Goal: Information Seeking & Learning: Learn about a topic

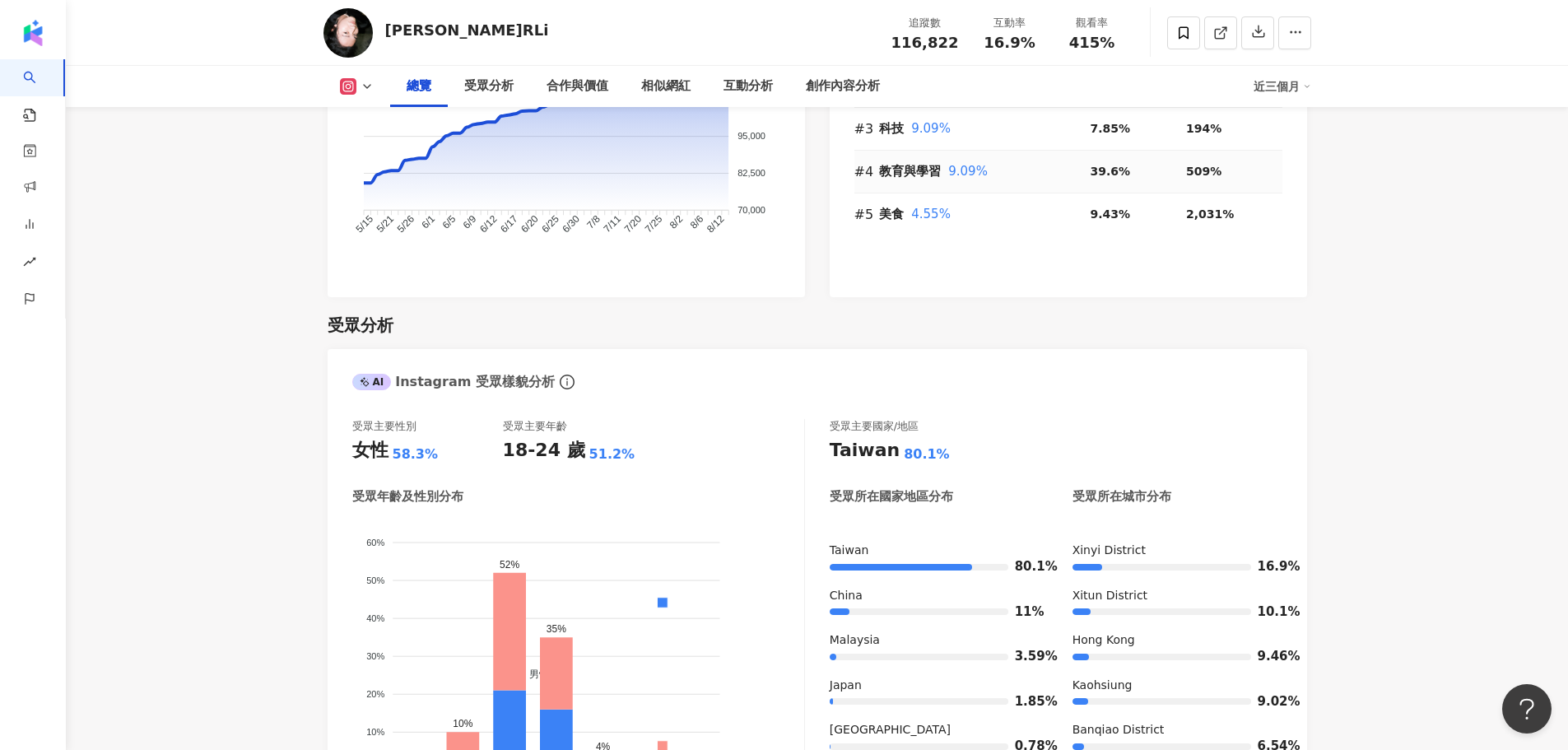
scroll to position [1071, 0]
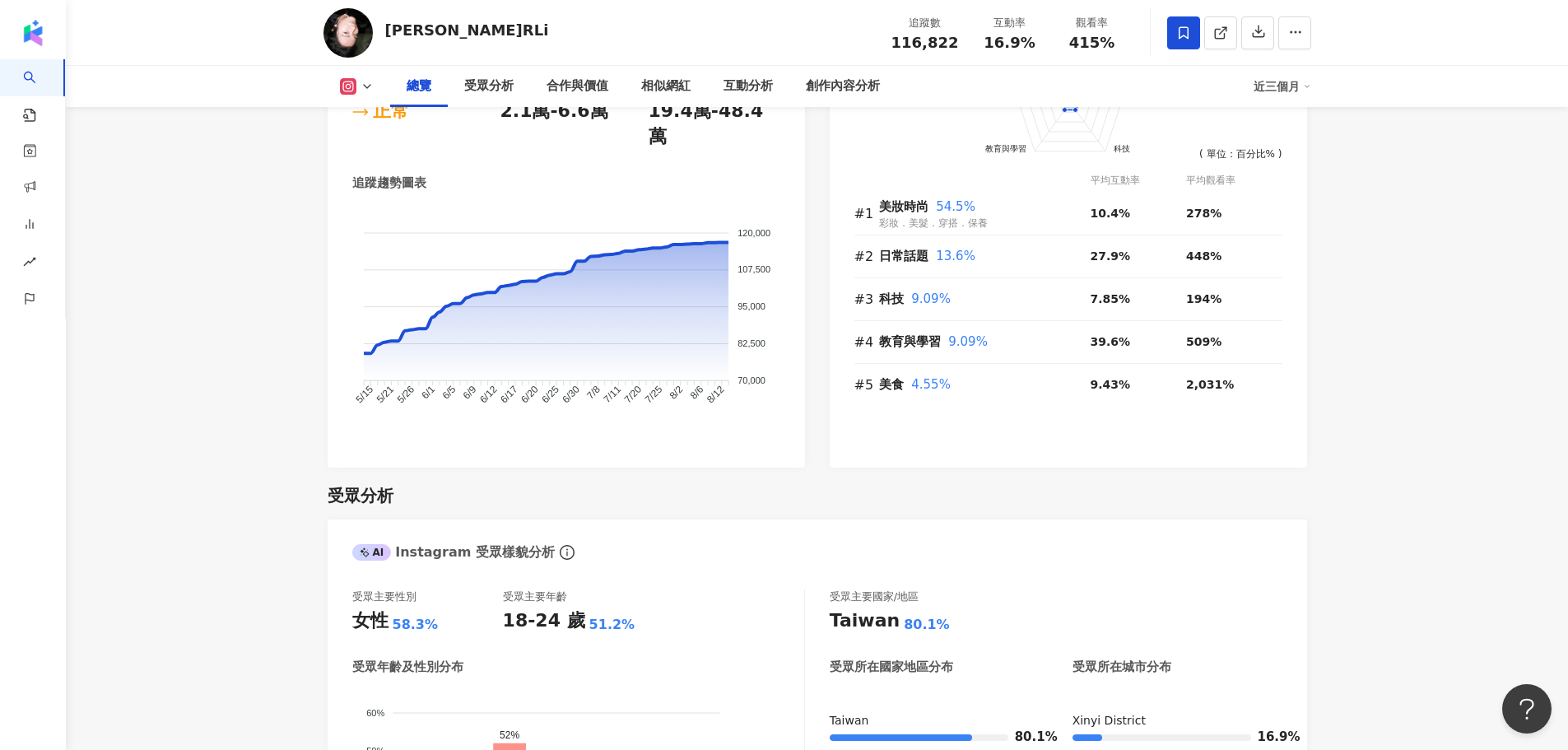
click at [1185, 46] on span at bounding box center [1183, 33] width 33 height 33
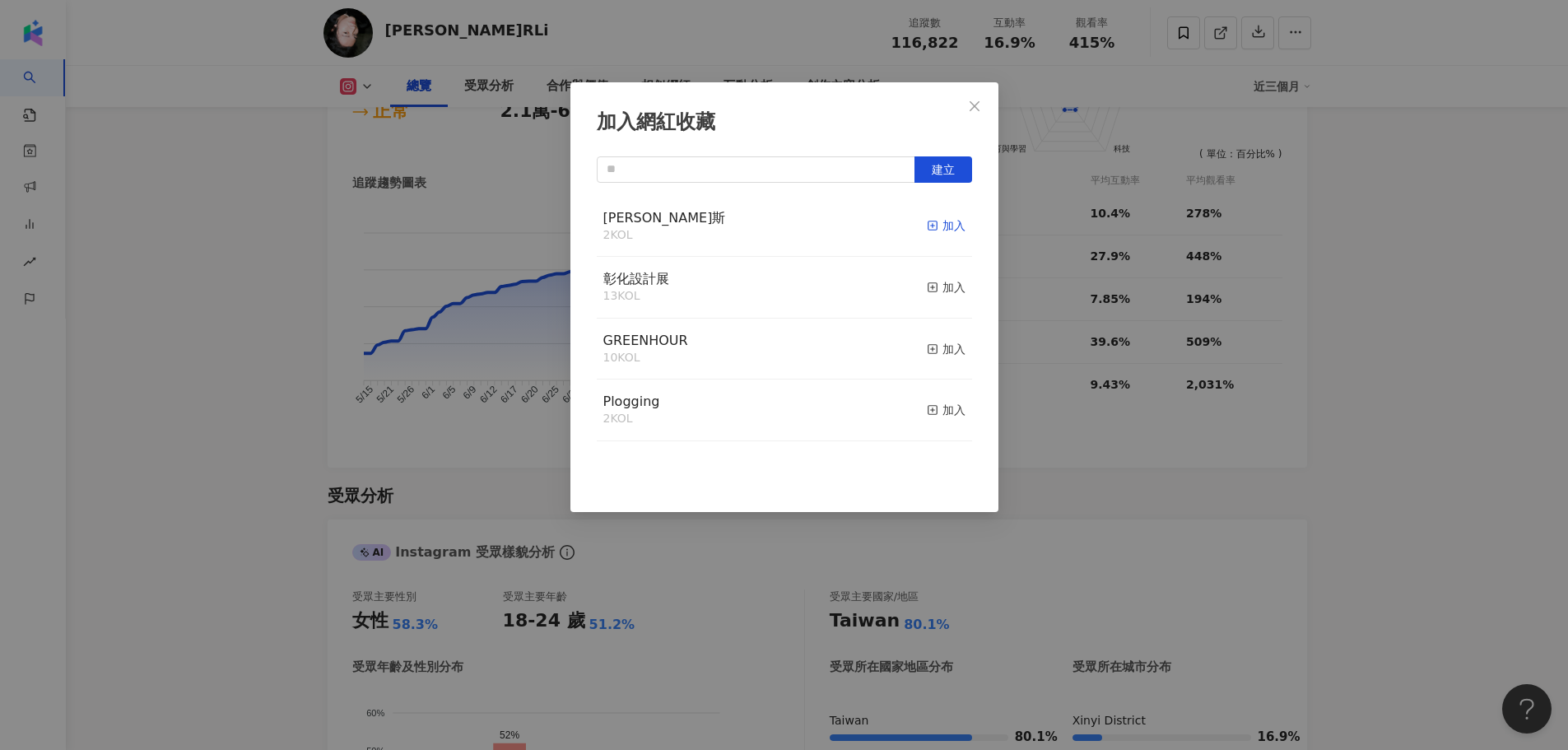
click at [946, 229] on div "加入" at bounding box center [945, 225] width 39 height 18
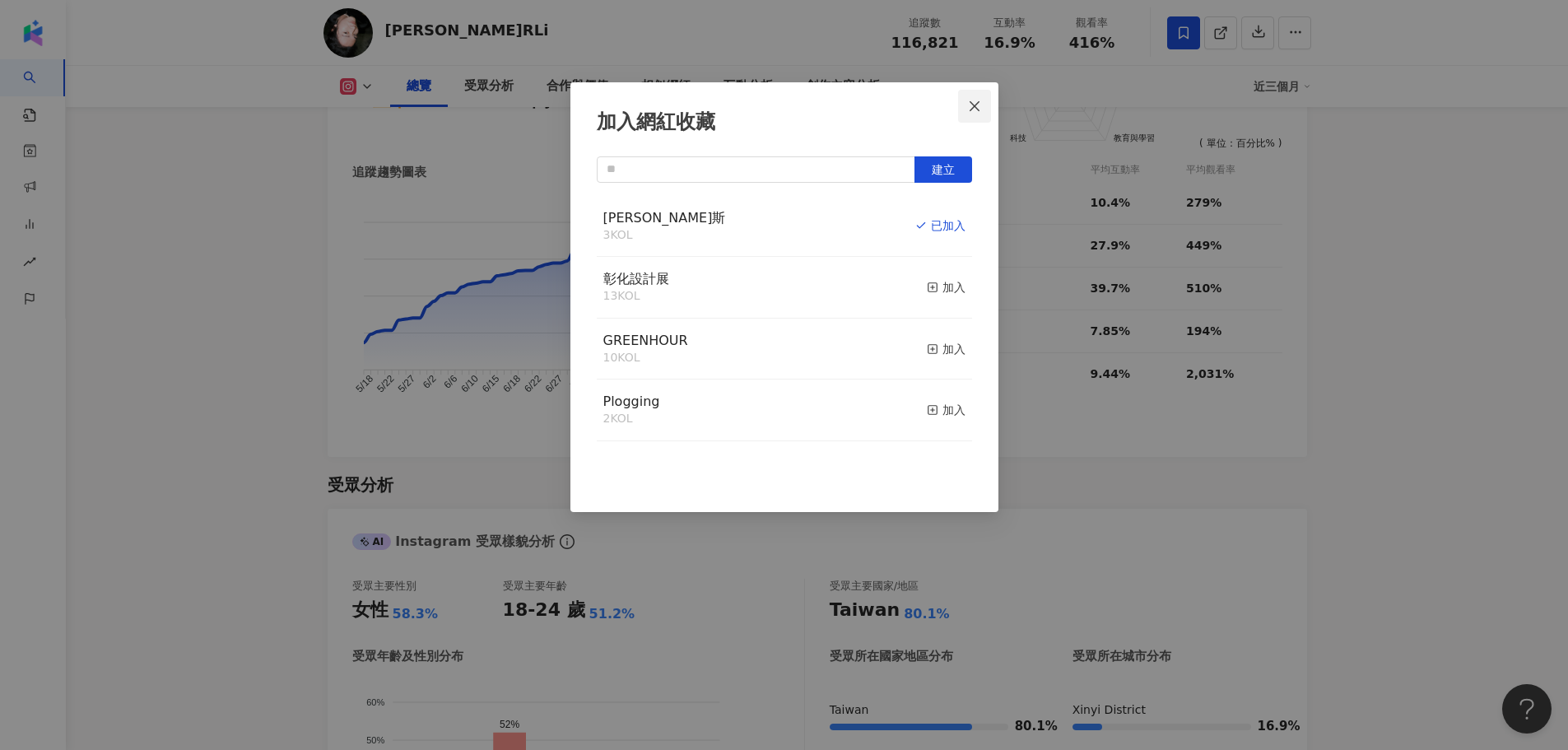
scroll to position [1052, 0]
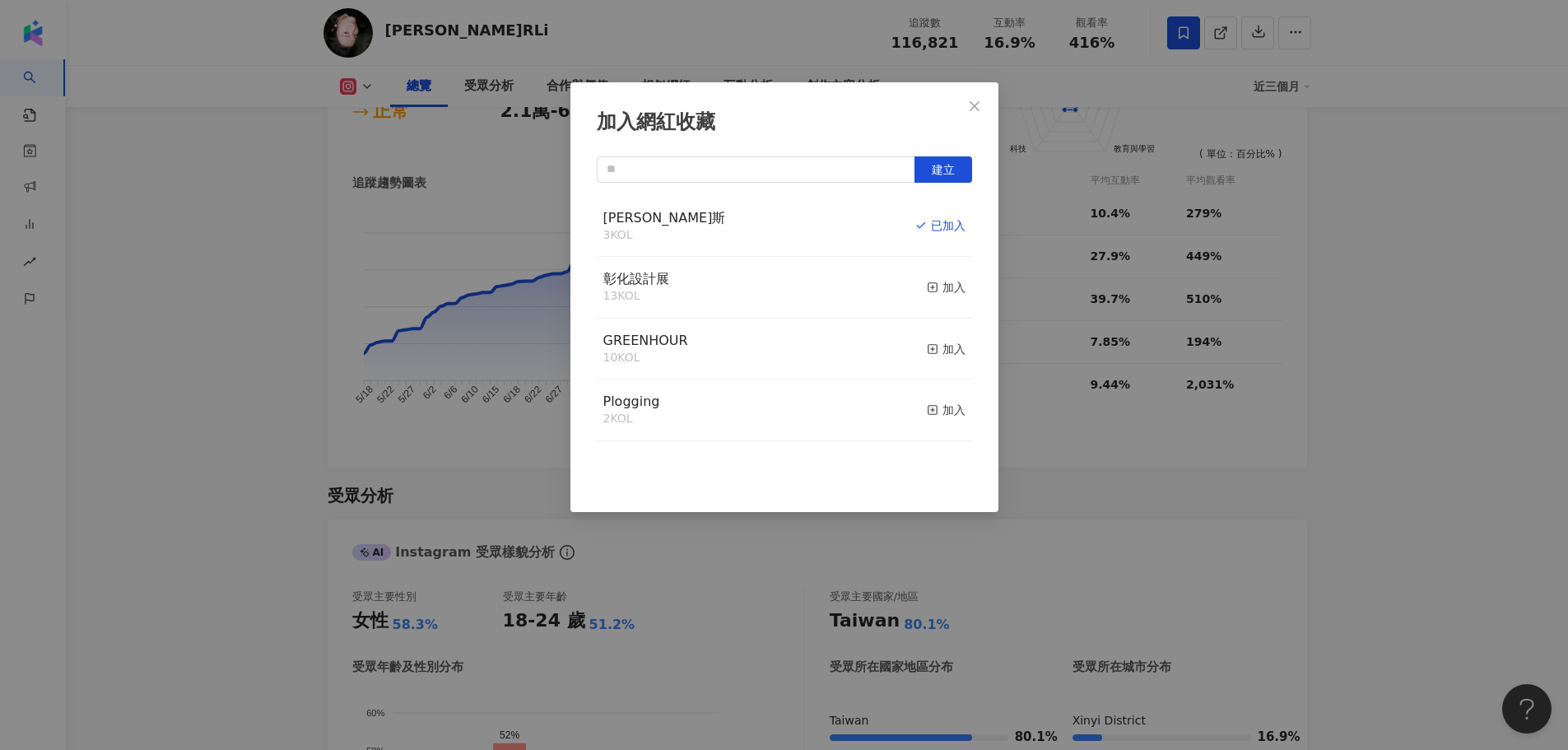
click at [987, 116] on button "Close" at bounding box center [974, 105] width 33 height 33
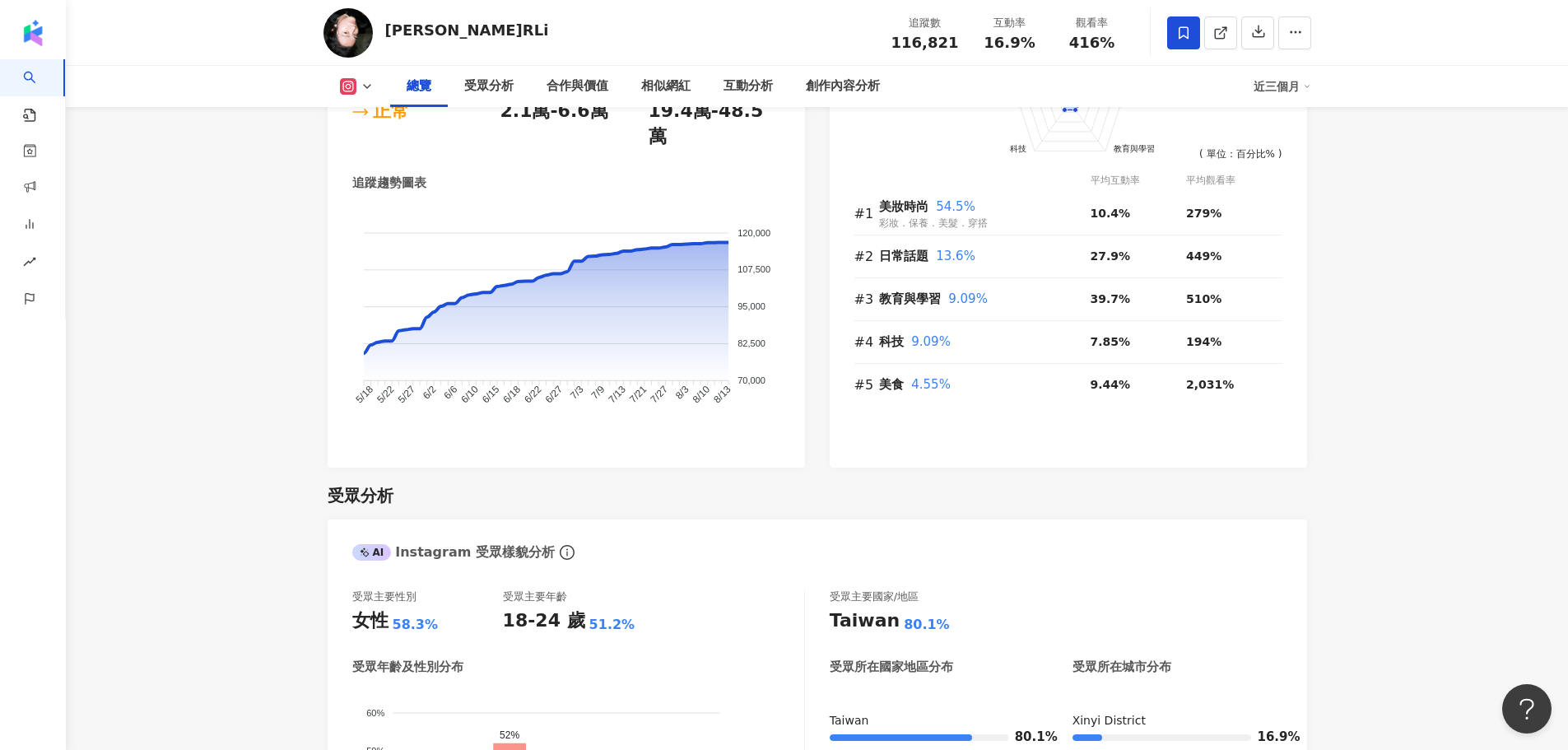
scroll to position [0, 0]
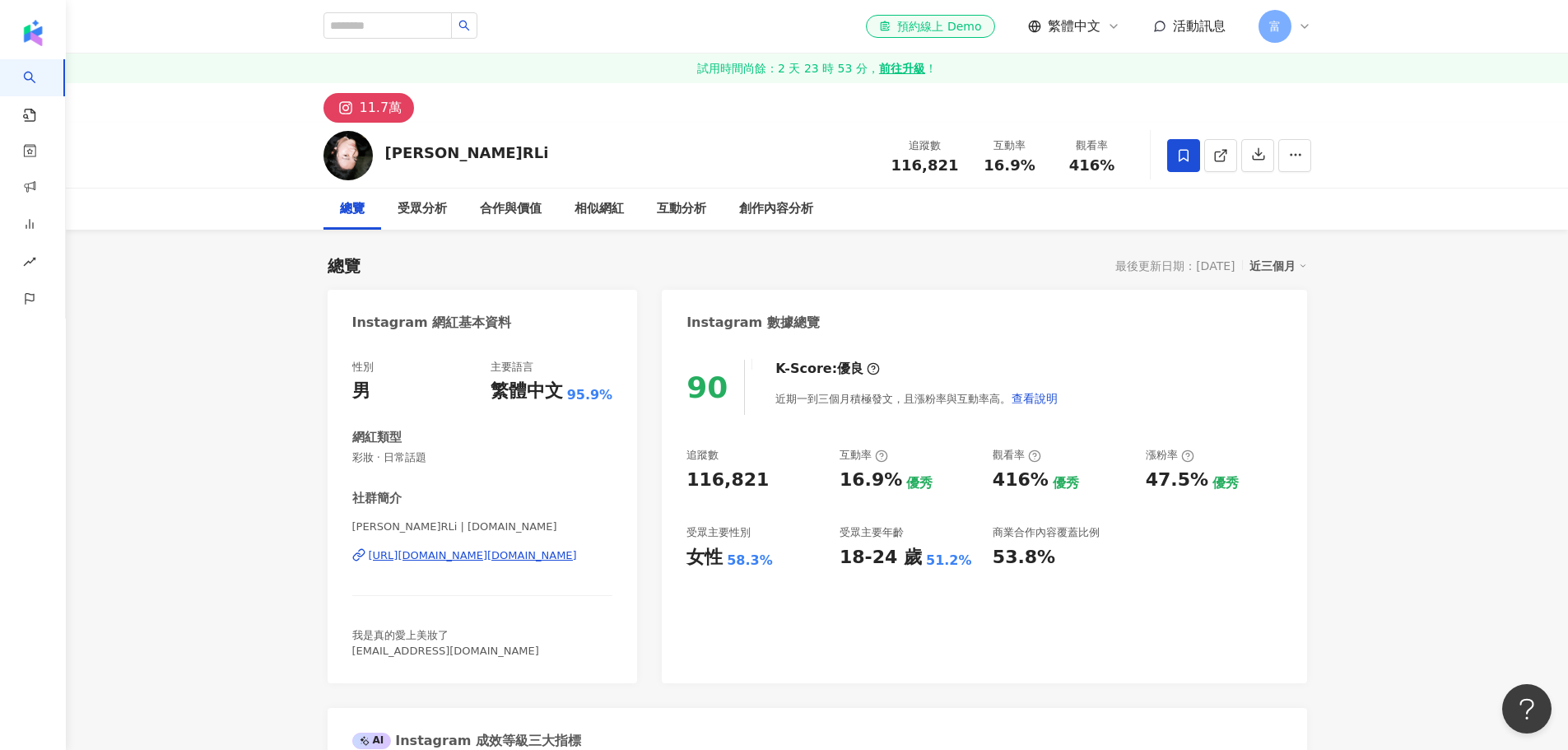
click at [400, 40] on div at bounding box center [401, 26] width 154 height 28
click at [416, 22] on input "search" at bounding box center [388, 25] width 129 height 26
type input "*"
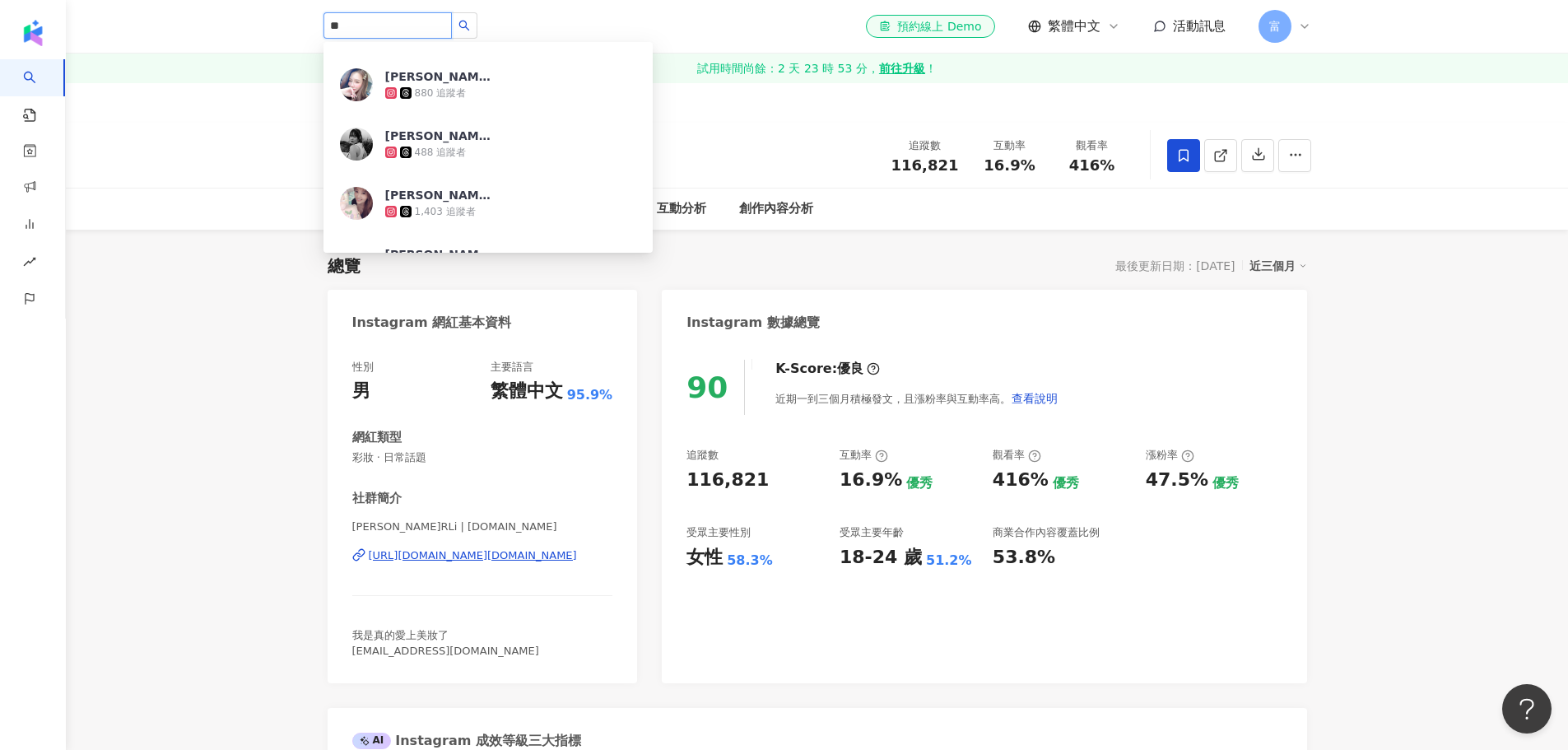
scroll to position [742, 0]
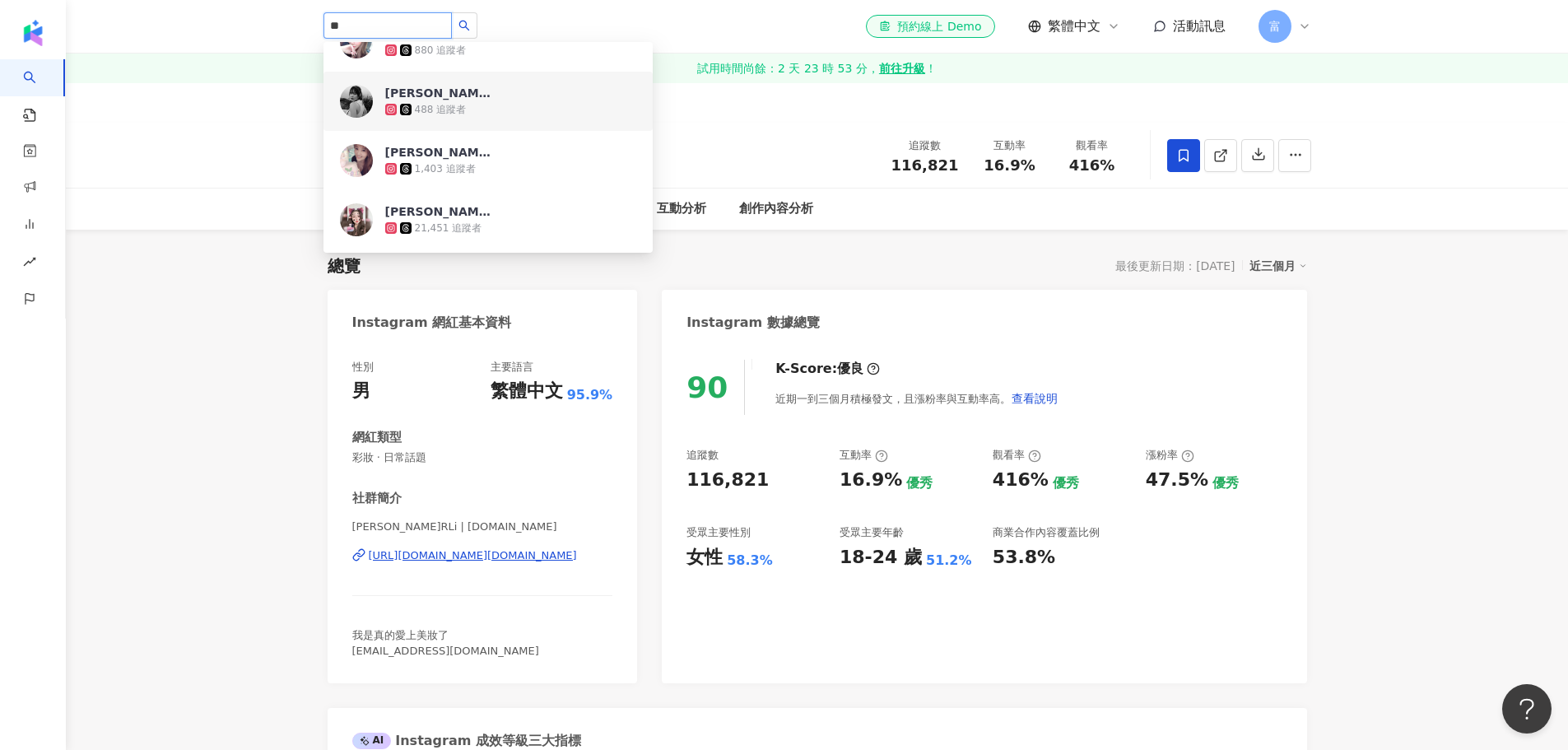
click at [331, 24] on input "**" at bounding box center [388, 25] width 129 height 26
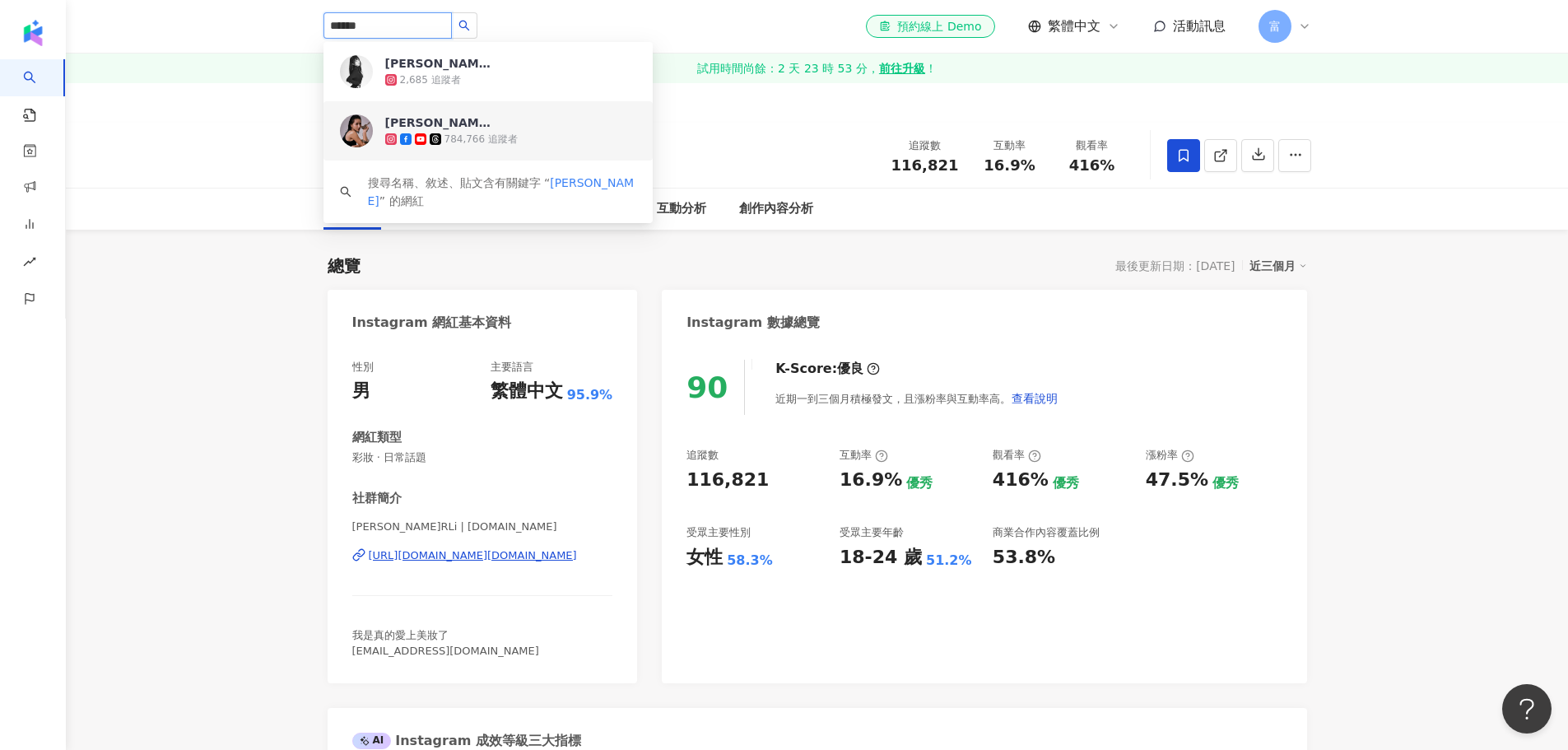
type input "******"
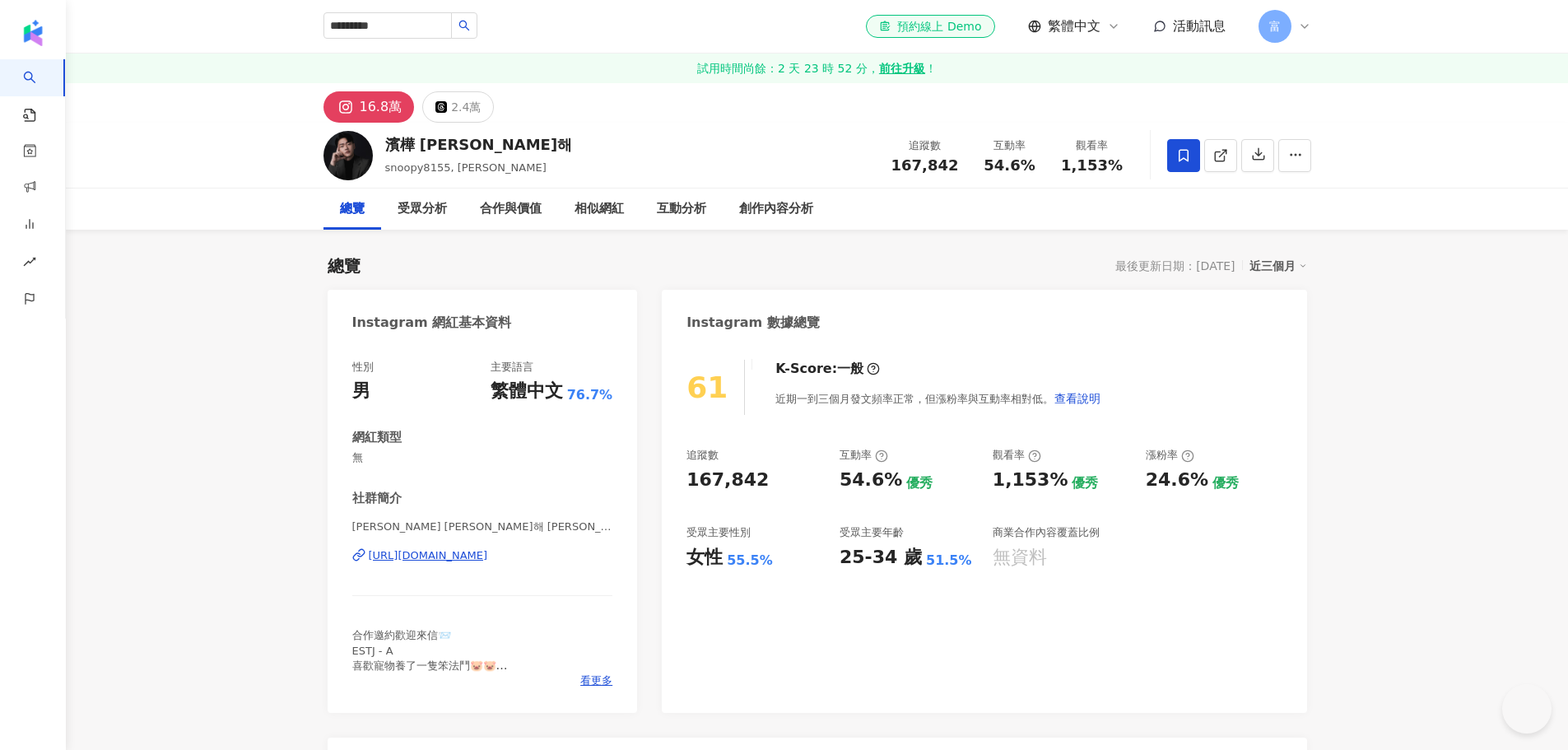
click at [478, 34] on button "button" at bounding box center [465, 25] width 26 height 26
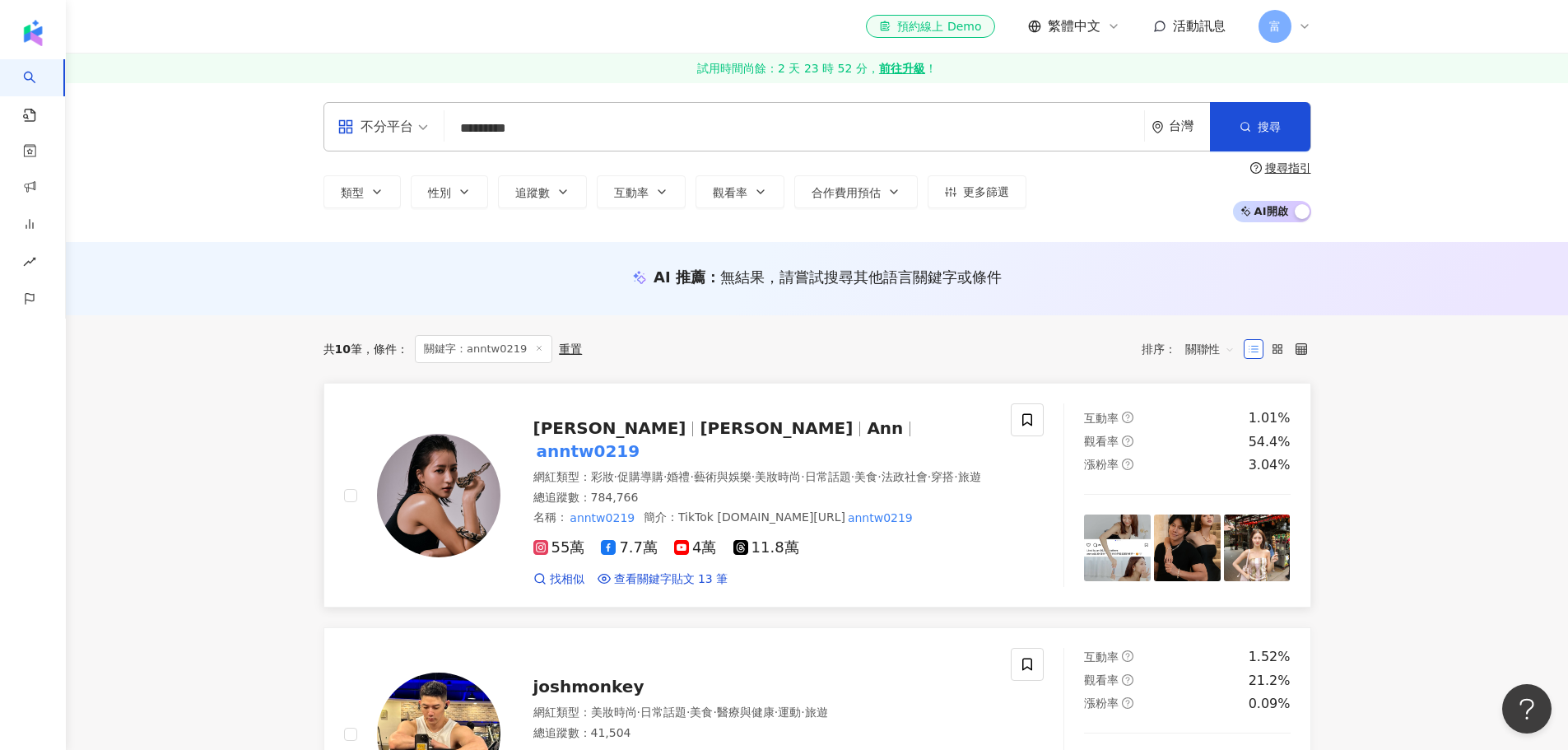
click at [700, 423] on span "妍安" at bounding box center [776, 428] width 153 height 20
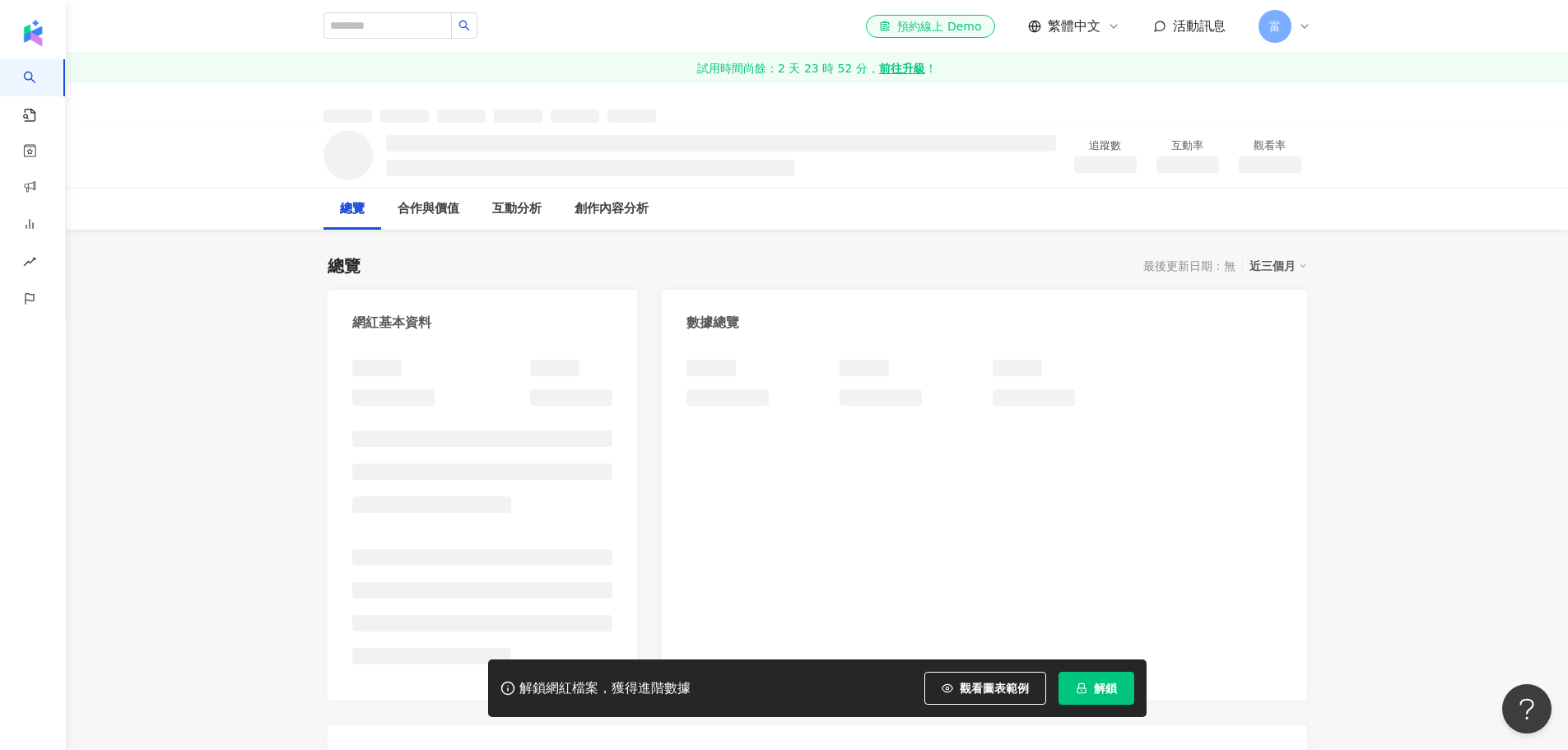
click at [1082, 686] on icon "lock" at bounding box center [1082, 688] width 11 height 11
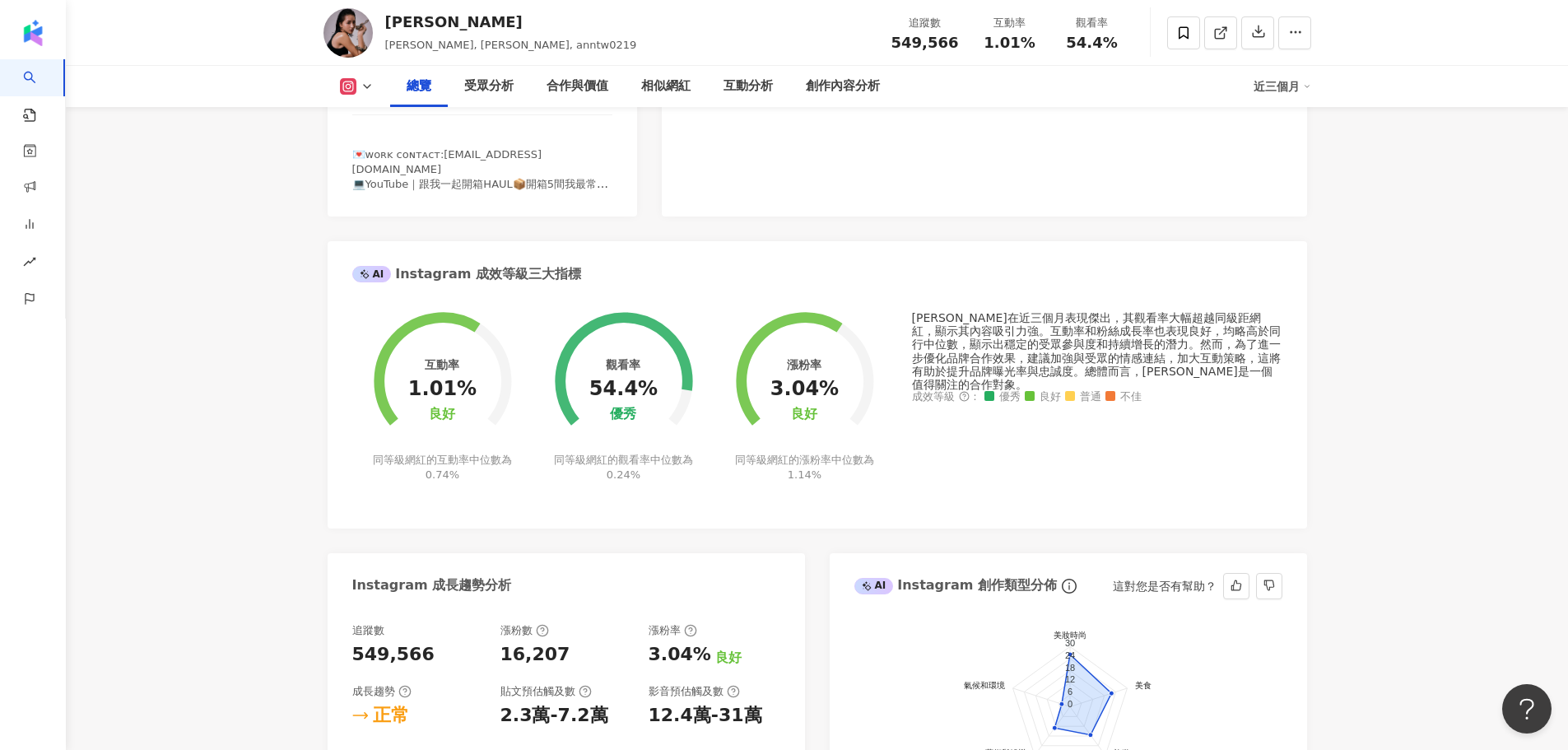
scroll to position [165, 0]
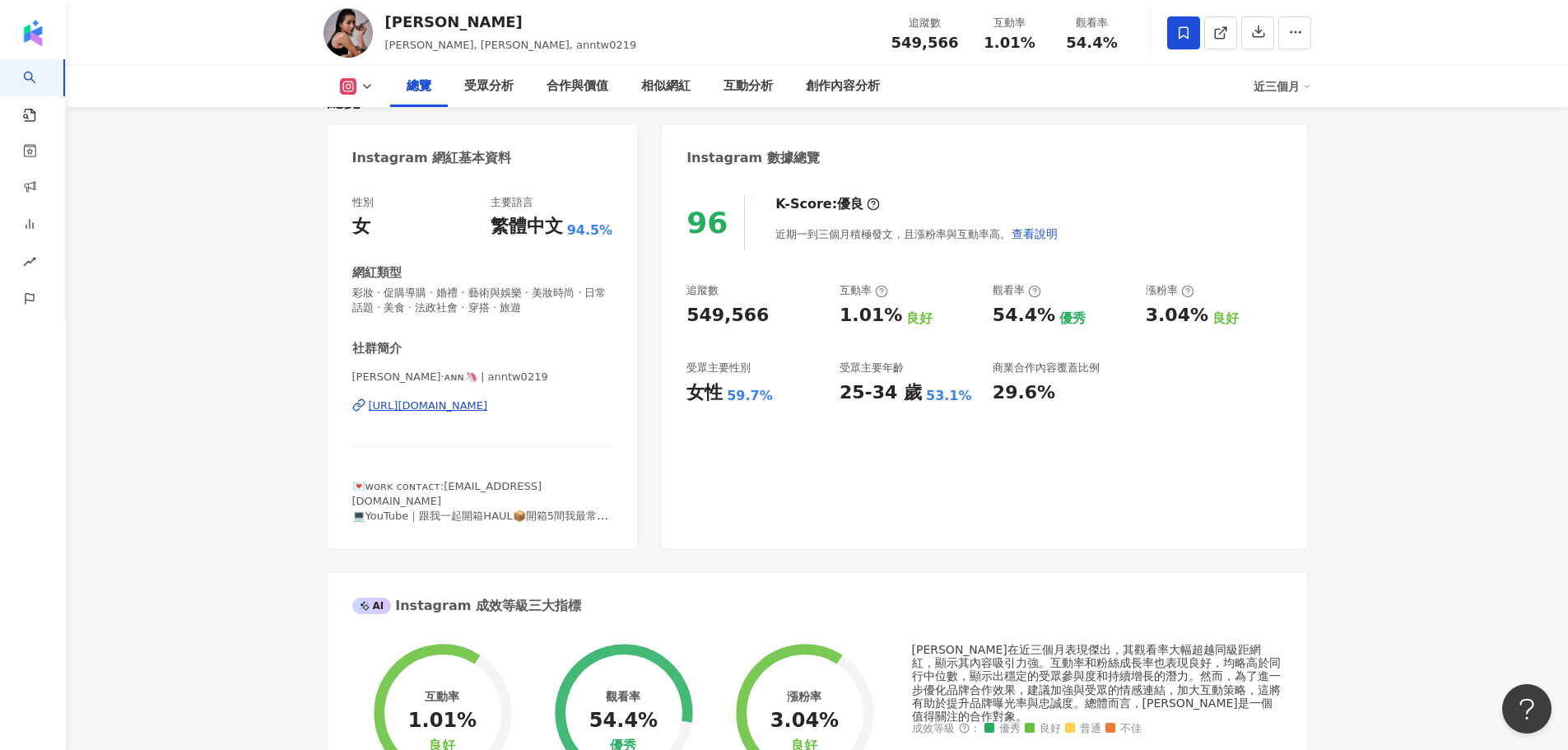
click at [1184, 38] on icon at bounding box center [1184, 33] width 15 height 15
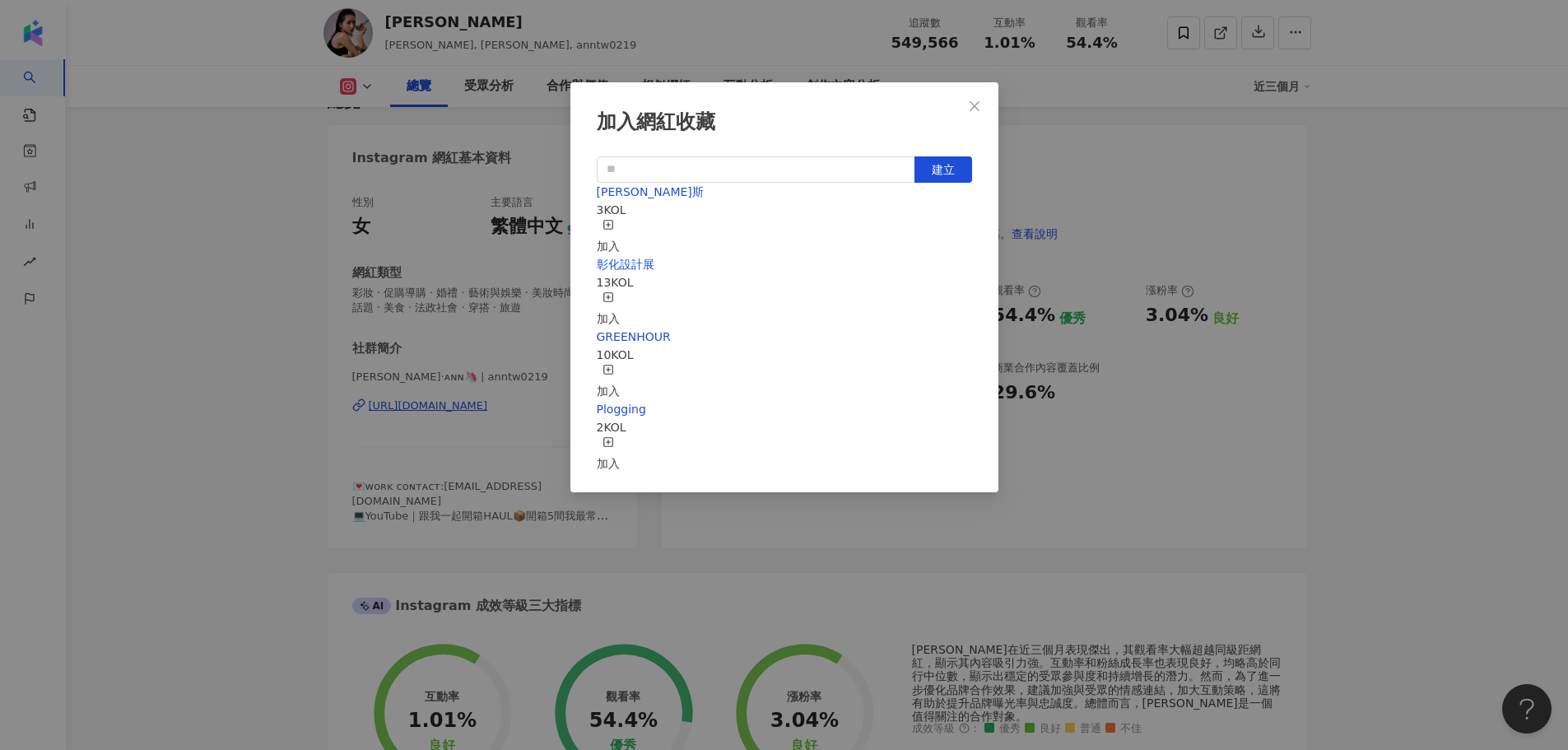
click at [620, 226] on div "加入" at bounding box center [608, 237] width 24 height 37
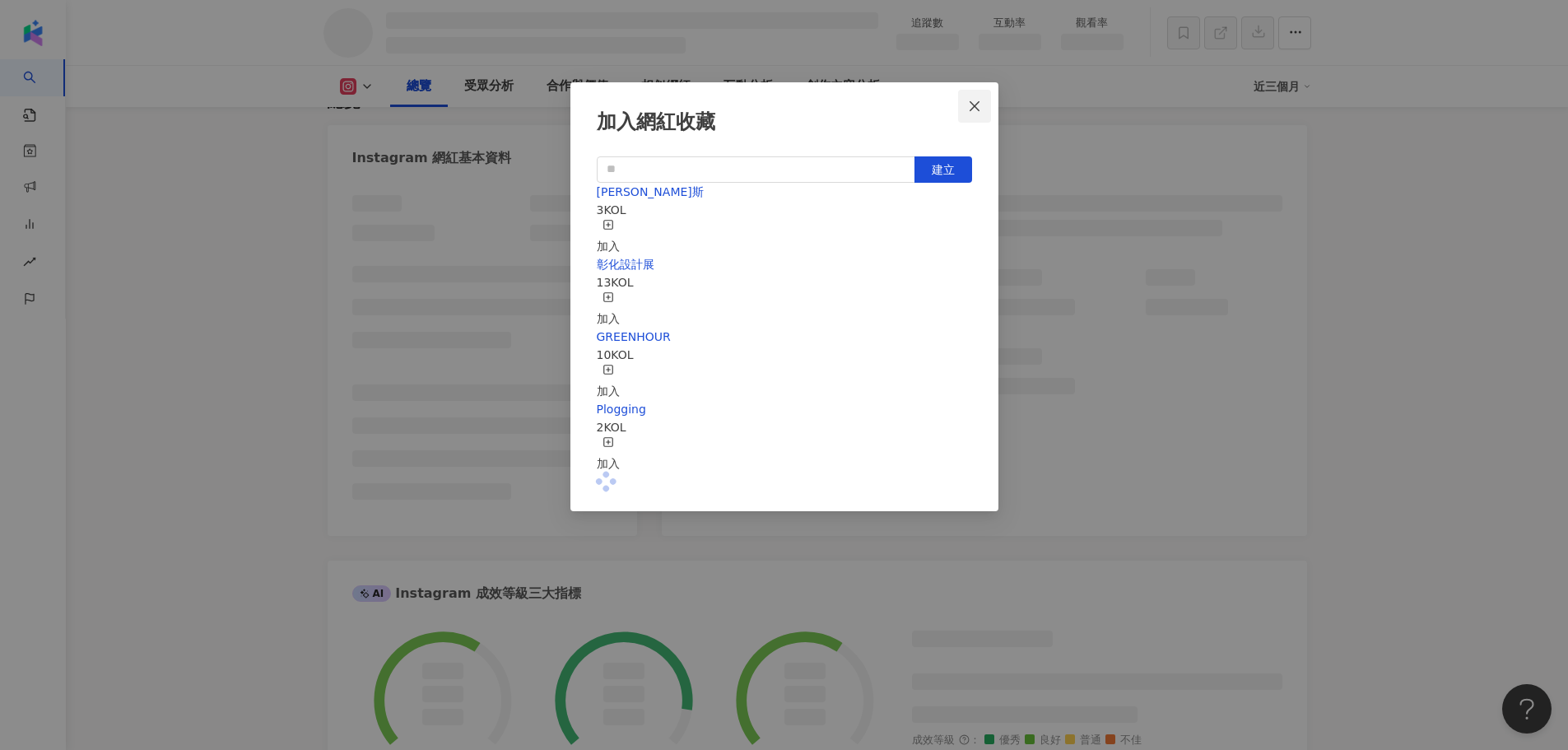
click at [979, 100] on icon "close" at bounding box center [974, 106] width 13 height 13
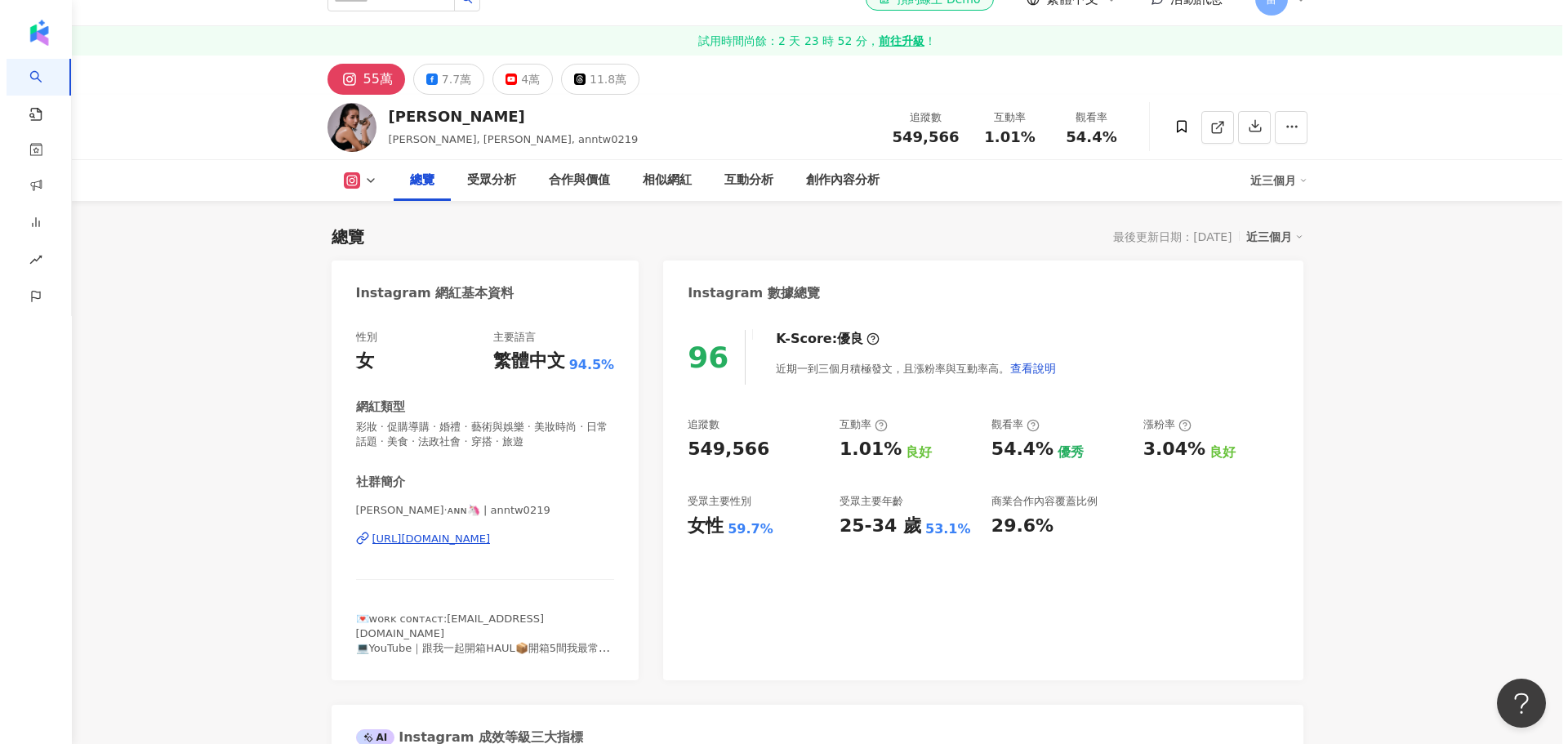
scroll to position [0, 0]
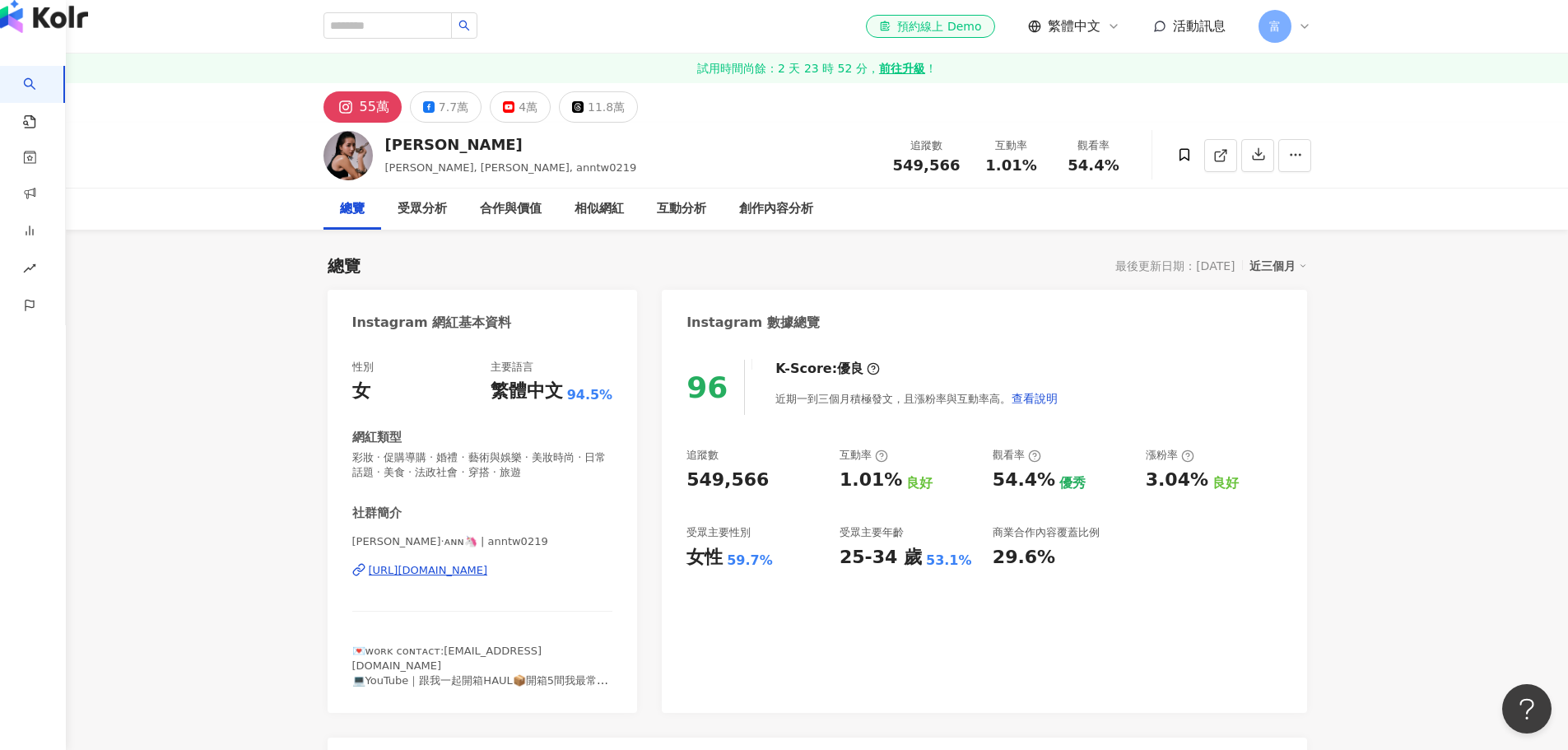
click at [31, 85] on link "AI 找網紅" at bounding box center [40, 98] width 33 height 64
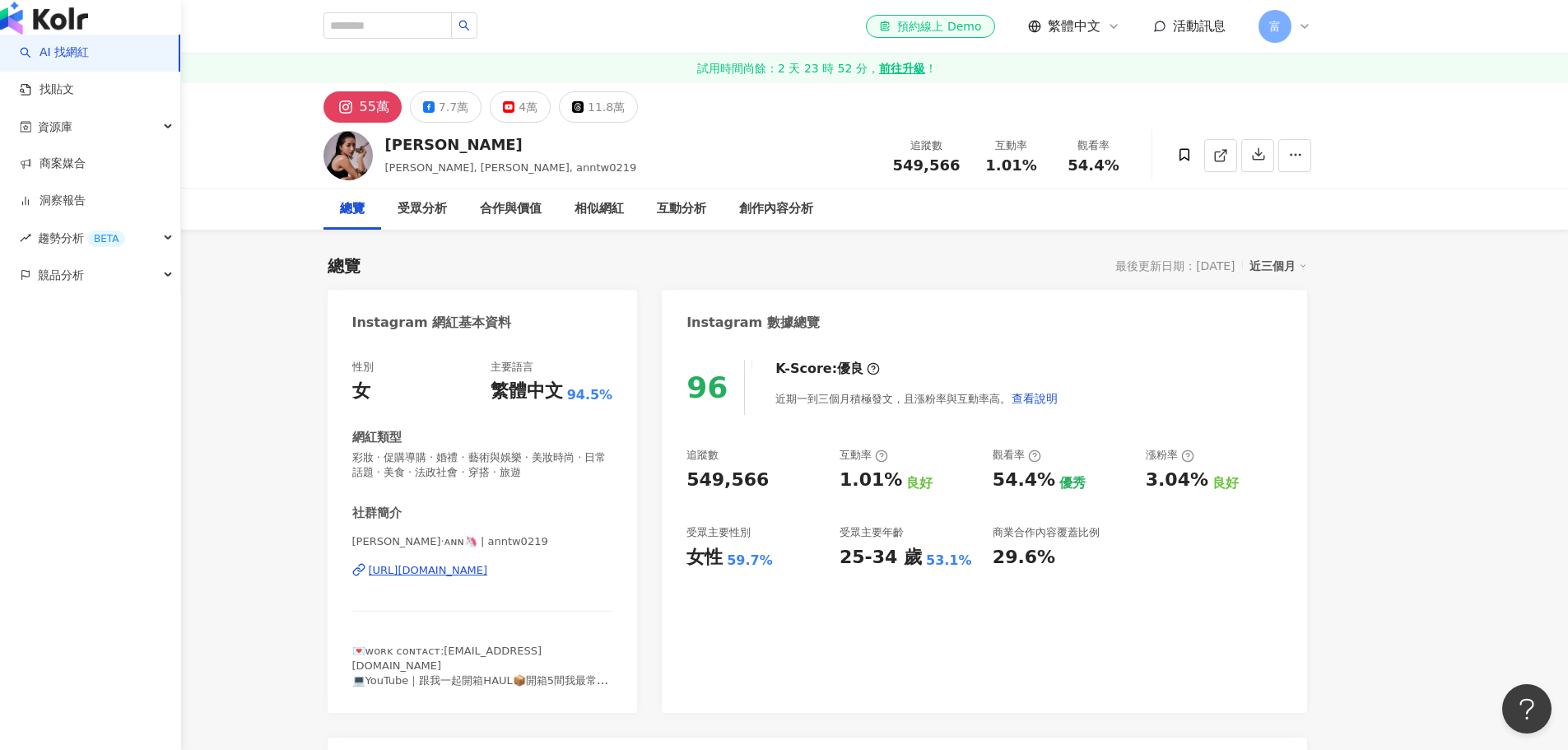
click at [79, 35] on img "button" at bounding box center [44, 18] width 88 height 33
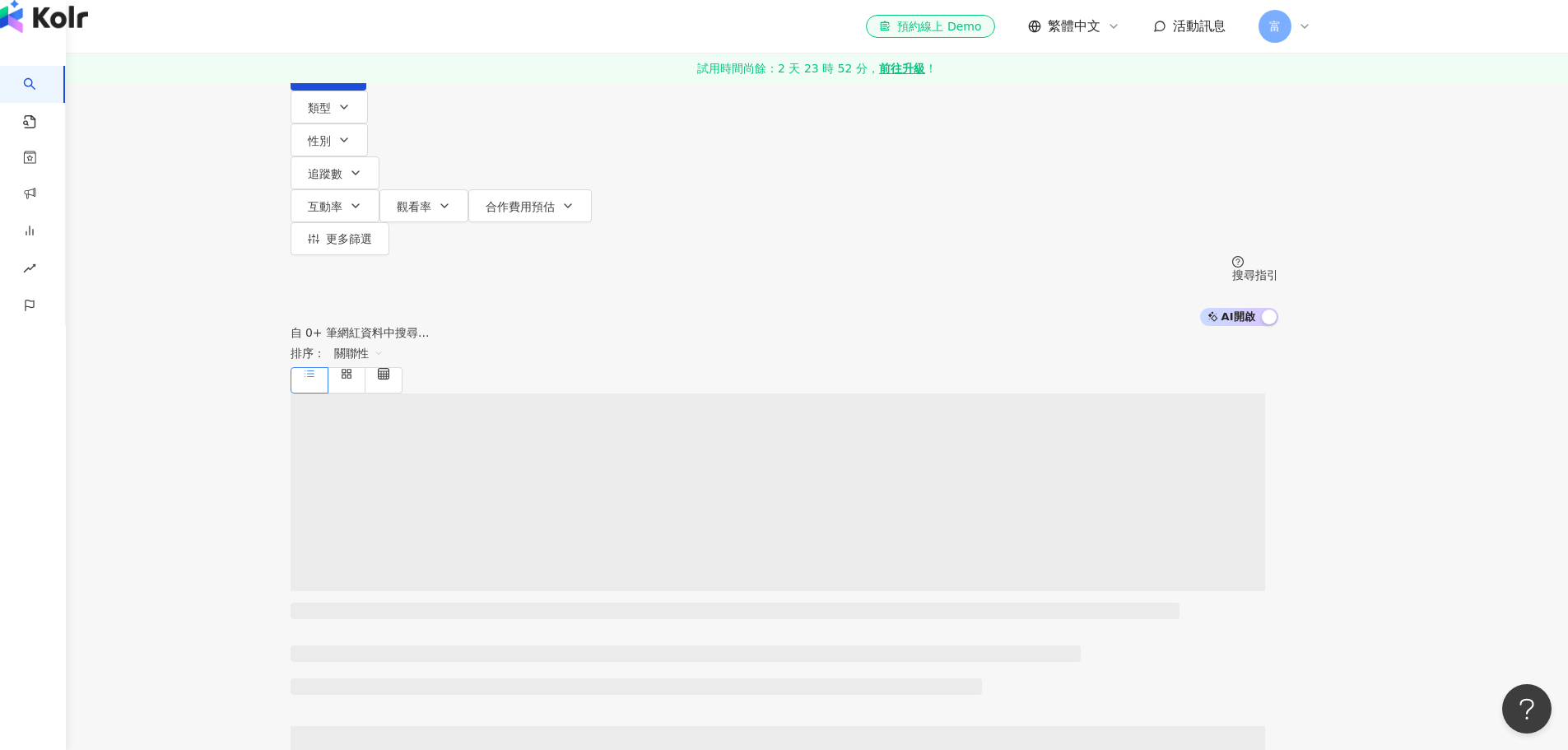
click at [56, 94] on link "AI 找網紅" at bounding box center [40, 98] width 33 height 64
click at [358, 28] on div "不分平台" at bounding box center [328, 15] width 57 height 26
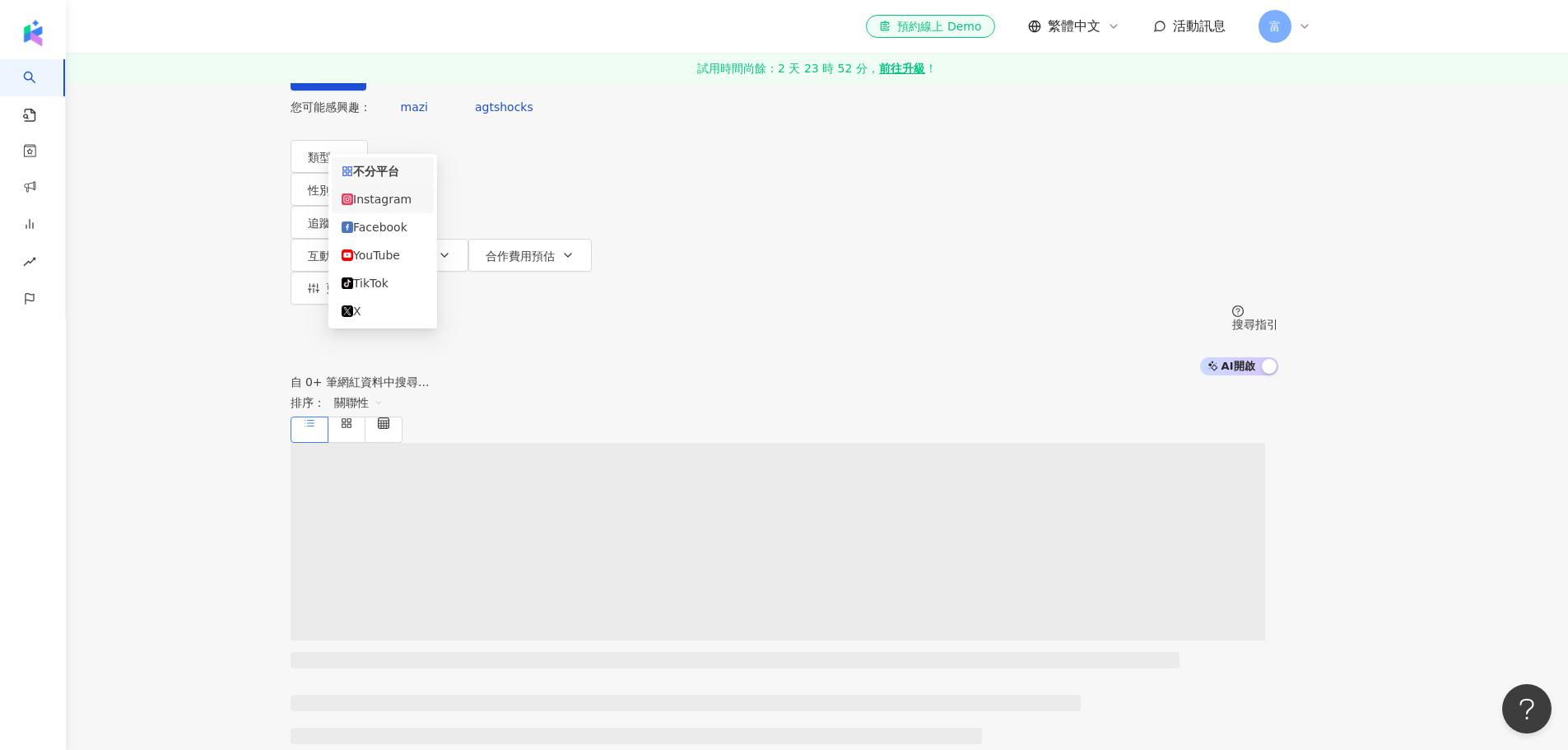
click at [406, 203] on div "Instagram" at bounding box center [383, 199] width 83 height 18
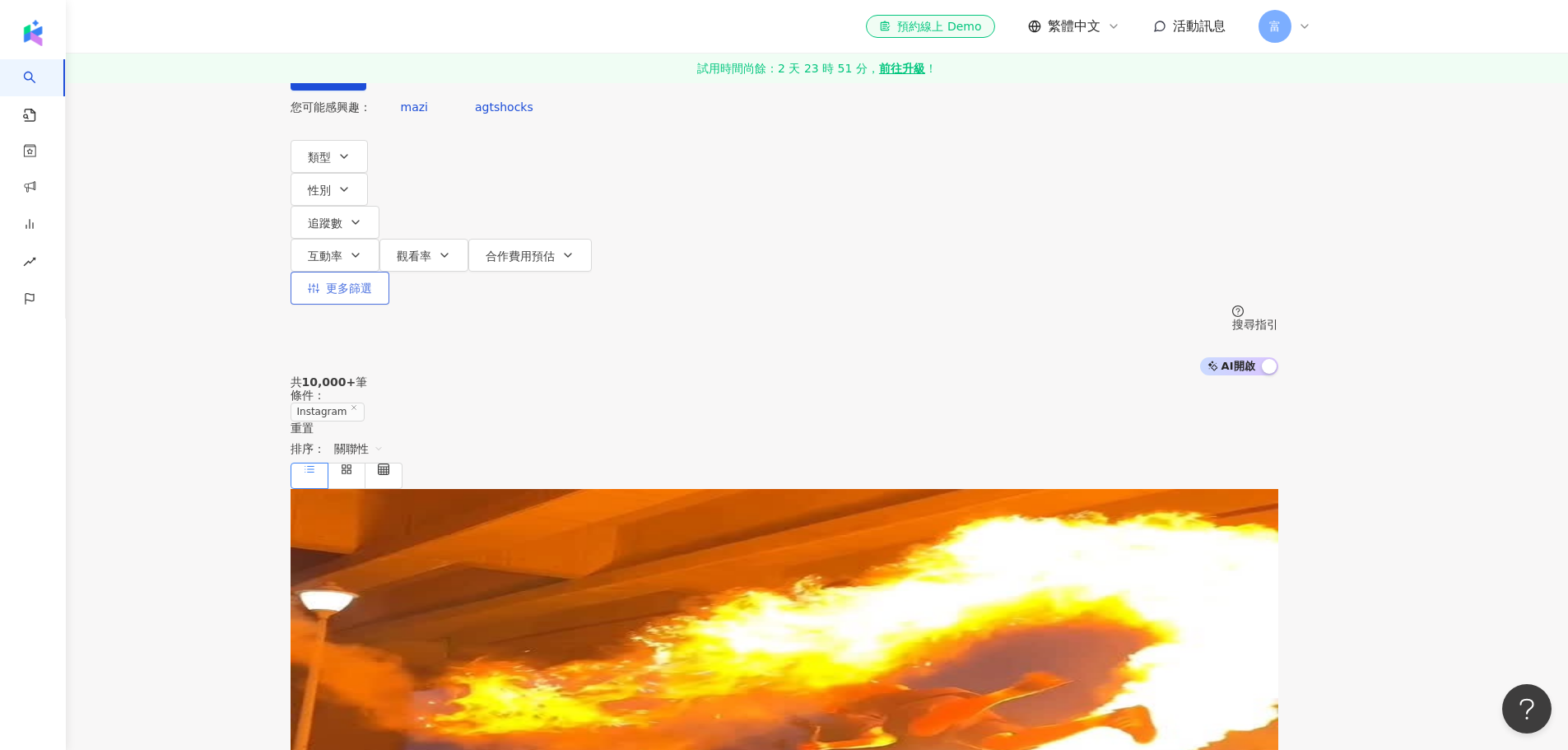
click at [320, 282] on icon "button" at bounding box center [313, 288] width 11 height 11
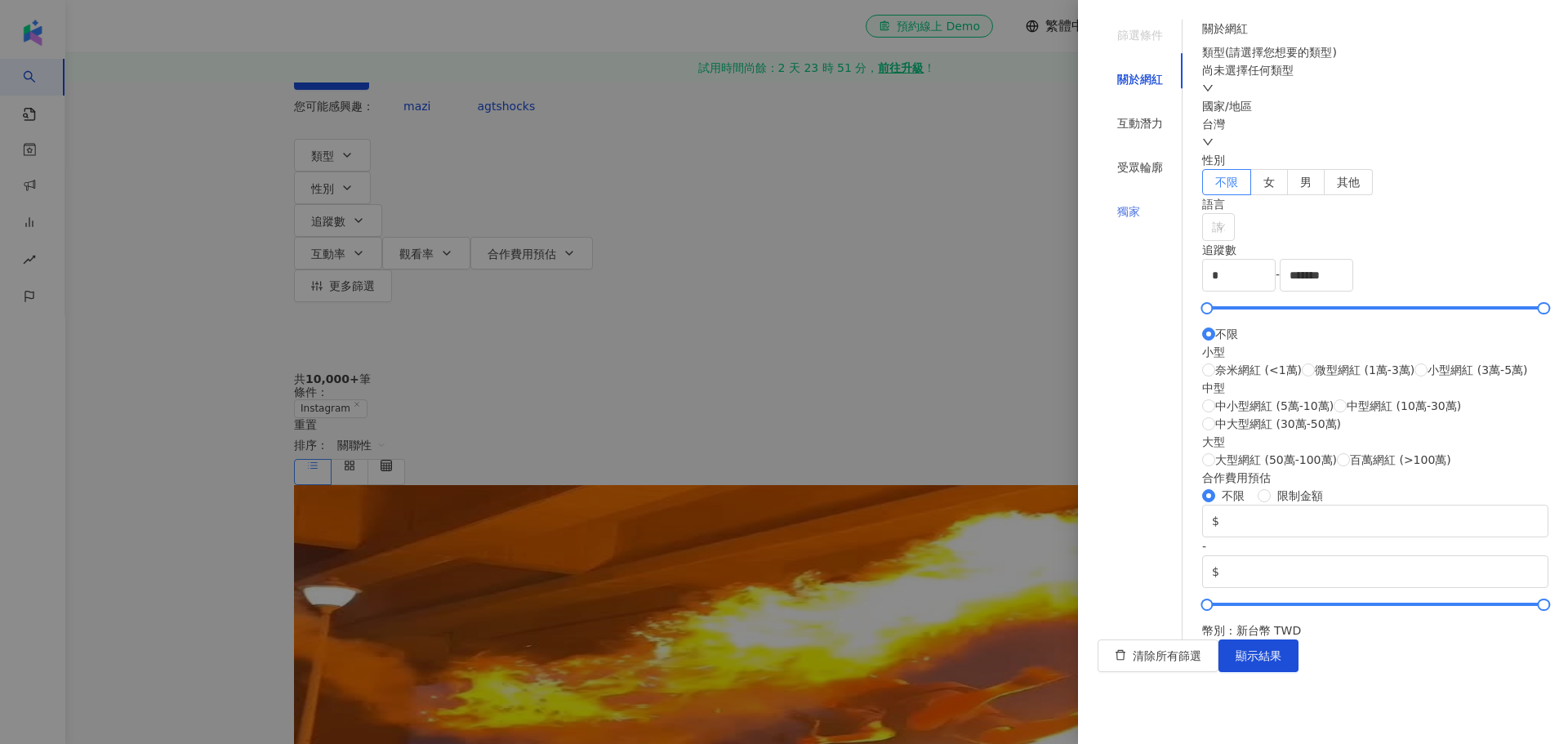
click at [1132, 196] on div "獨家" at bounding box center [1140, 211] width 85 height 31
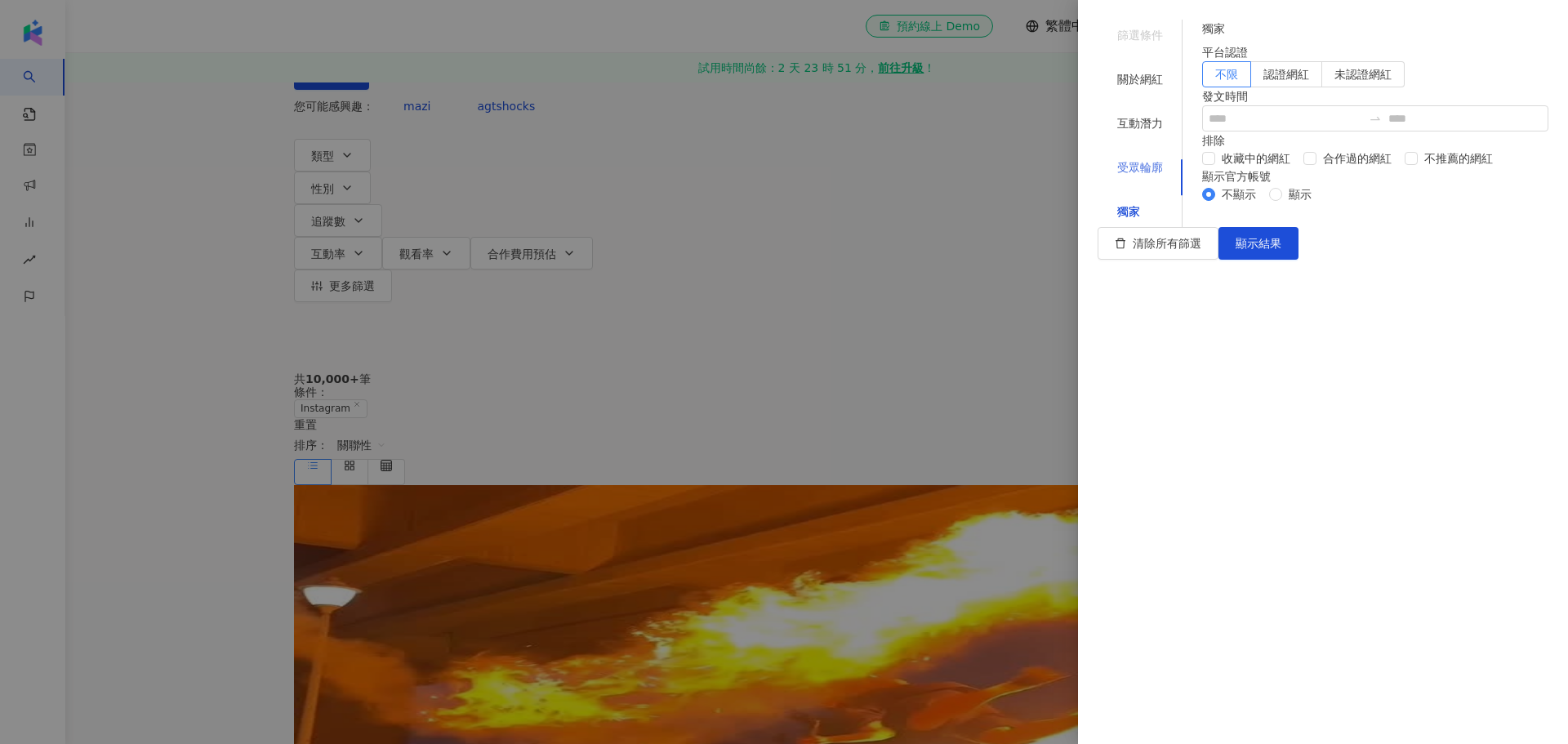
click at [1158, 152] on div "受眾輪廓" at bounding box center [1140, 167] width 85 height 31
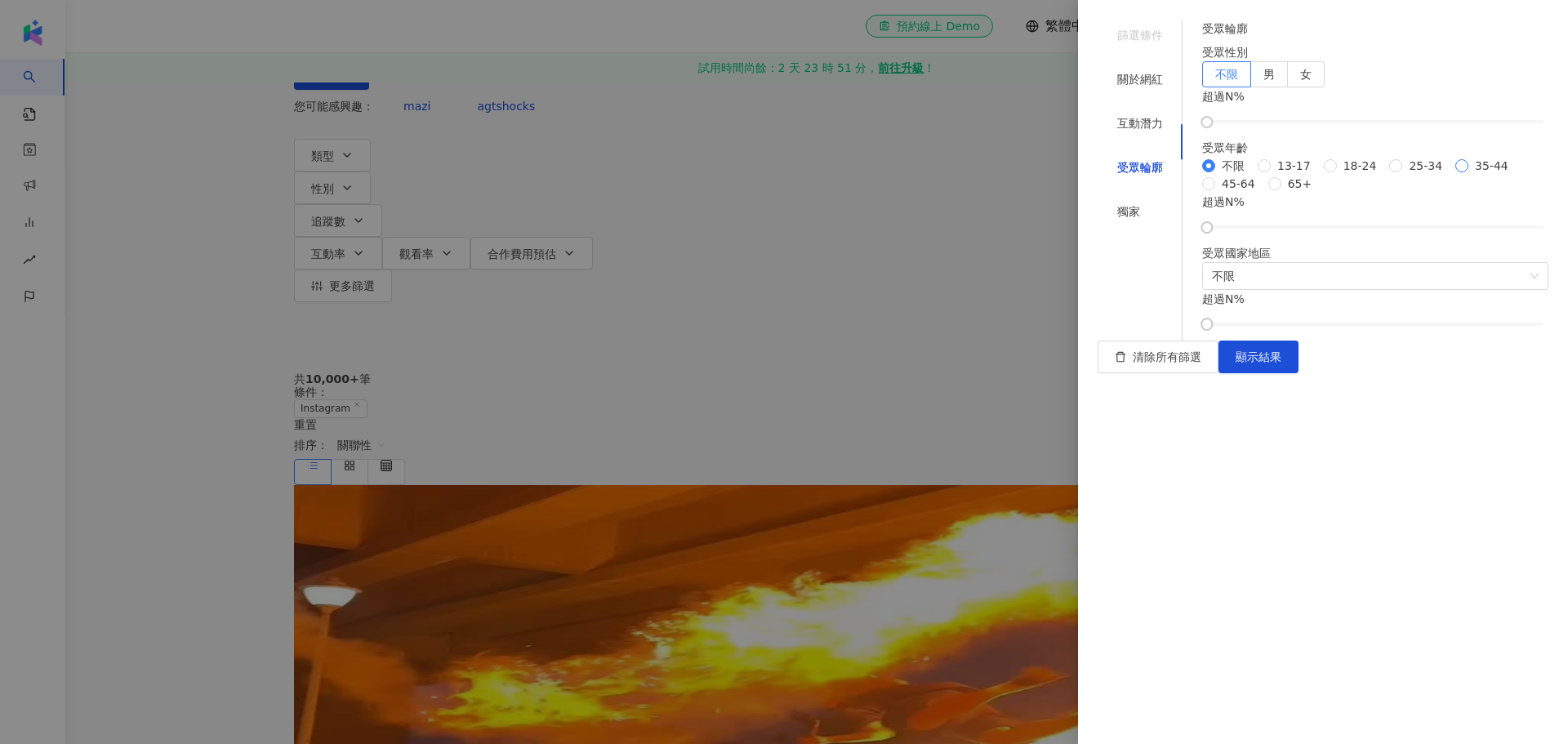
click at [1468, 175] on span "35-44" at bounding box center [1491, 165] width 47 height 18
click at [1324, 88] on label "女" at bounding box center [1306, 75] width 36 height 26
click at [1383, 127] on div at bounding box center [1375, 121] width 337 height 10
click at [1357, 232] on div at bounding box center [1375, 227] width 337 height 10
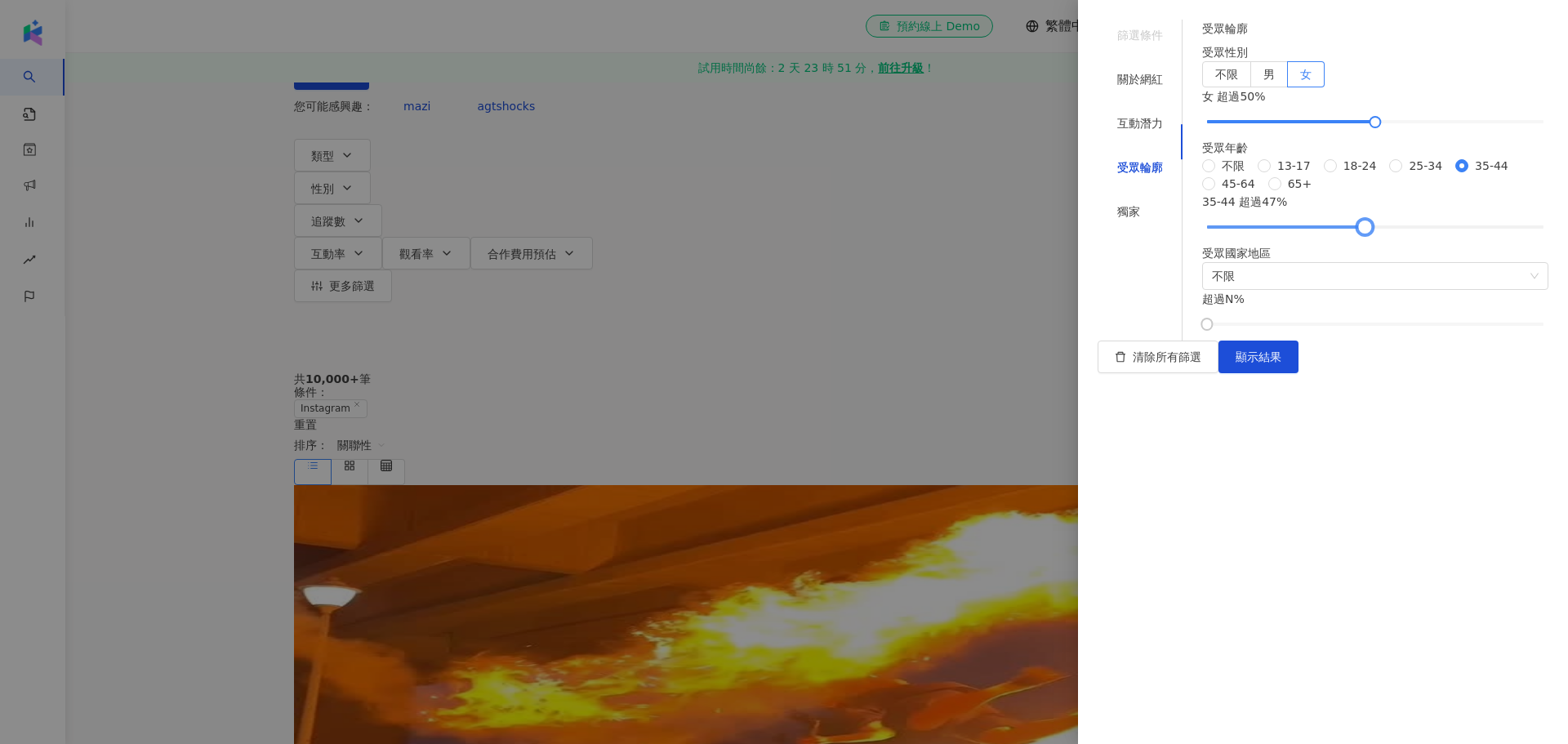
click at [1372, 232] on div at bounding box center [1375, 227] width 337 height 10
click at [1393, 232] on div at bounding box center [1375, 227] width 337 height 10
click at [1381, 232] on div at bounding box center [1375, 227] width 337 height 10
click at [1339, 232] on div at bounding box center [1375, 227] width 337 height 10
click at [1460, 289] on span "不限" at bounding box center [1376, 276] width 327 height 26
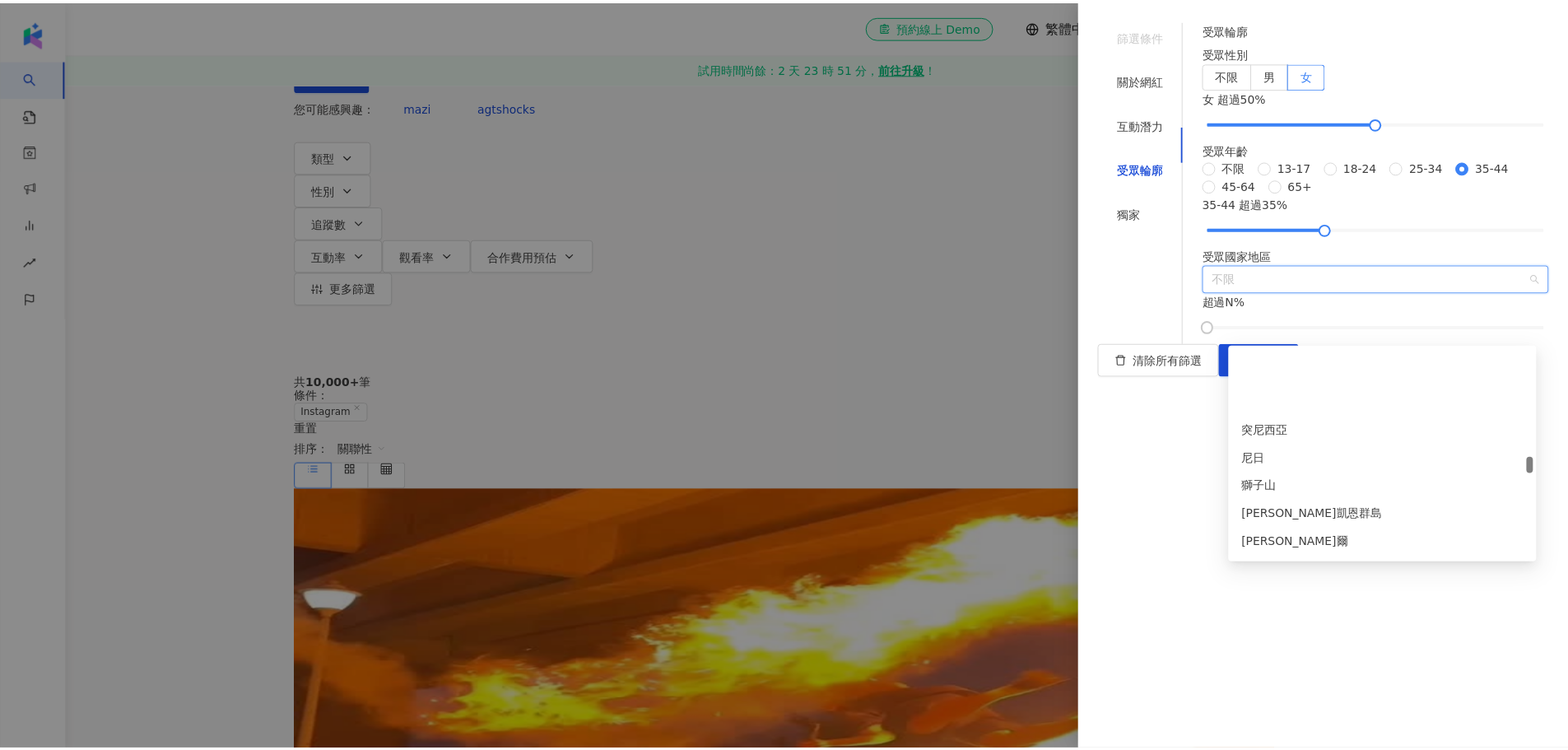
scroll to position [3458, 0]
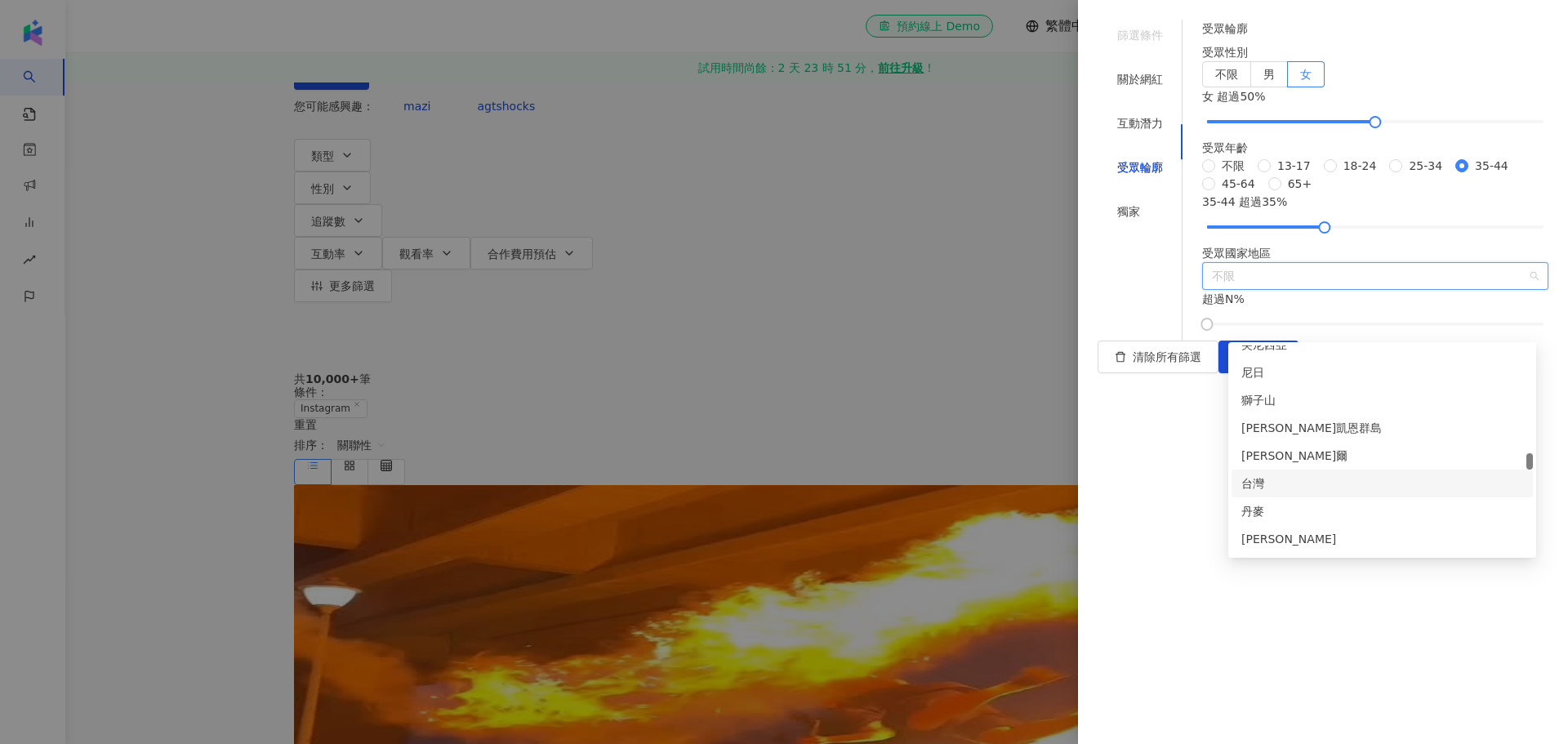
click at [1327, 488] on div "台灣" at bounding box center [1382, 483] width 282 height 18
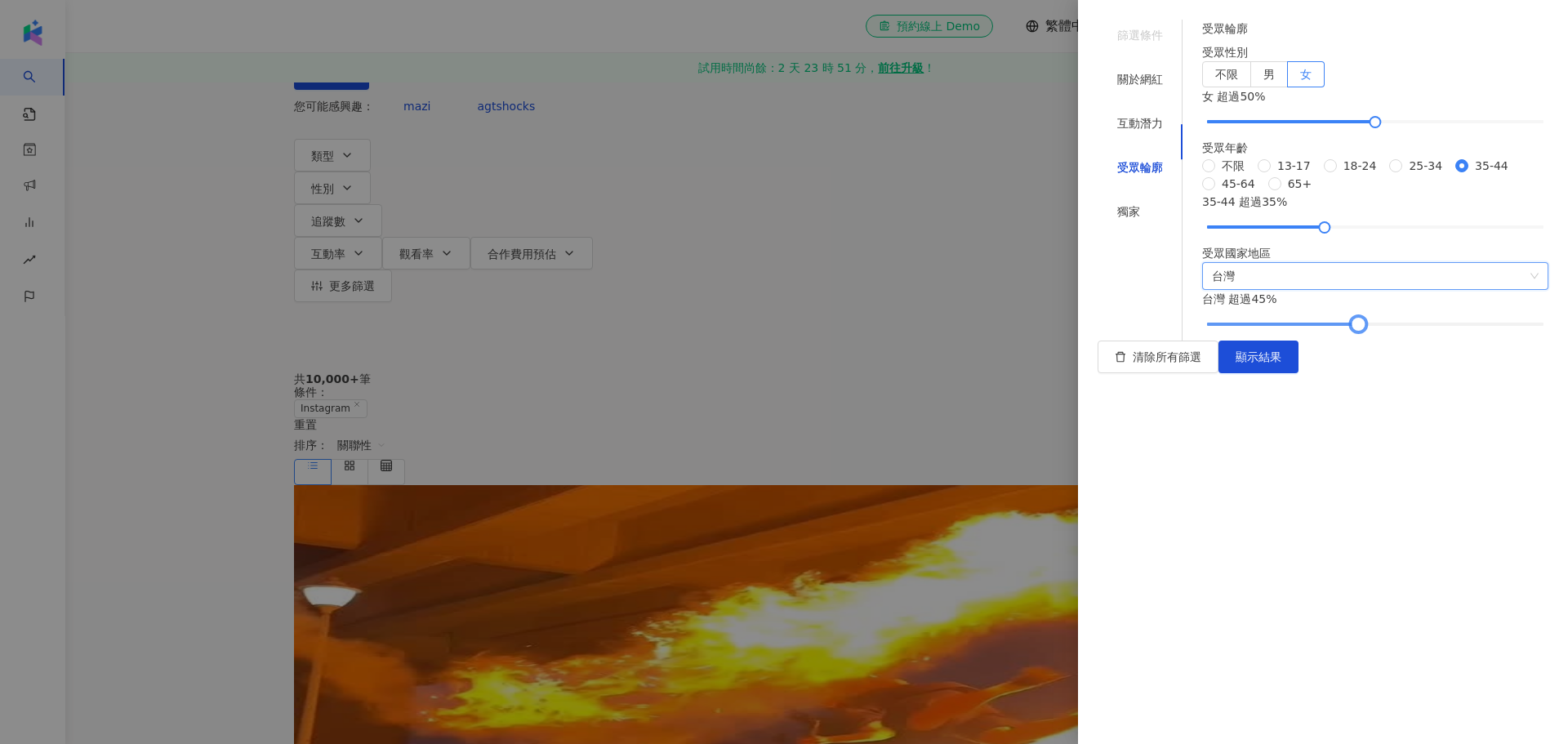
click at [1368, 330] on div at bounding box center [1375, 324] width 337 height 10
drag, startPoint x: 1377, startPoint y: 644, endPoint x: 1481, endPoint y: 642, distance: 104.0
click at [1481, 329] on div at bounding box center [1479, 324] width 9 height 9
click at [1281, 363] on span "顯示結果" at bounding box center [1258, 357] width 46 height 13
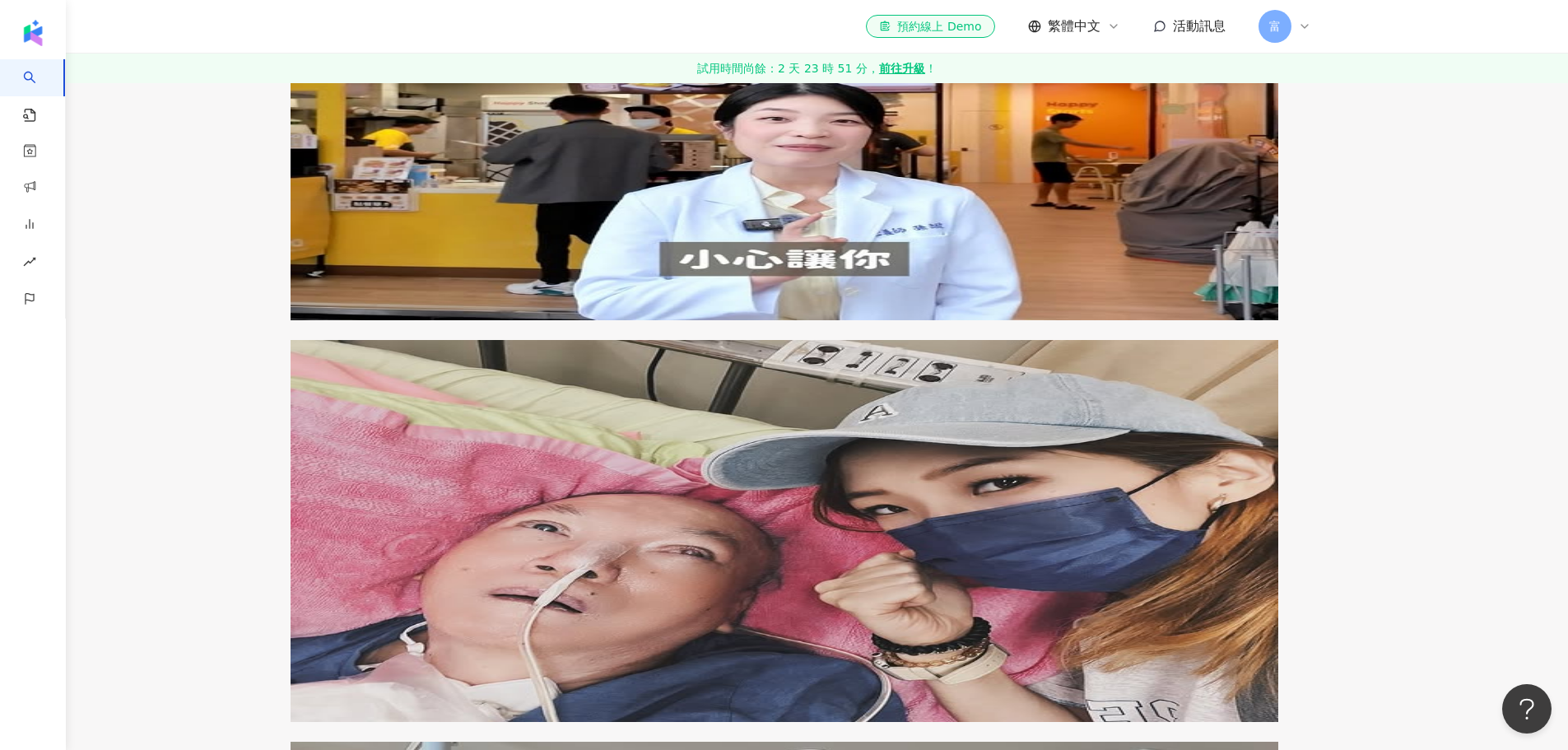
scroll to position [1071, 0]
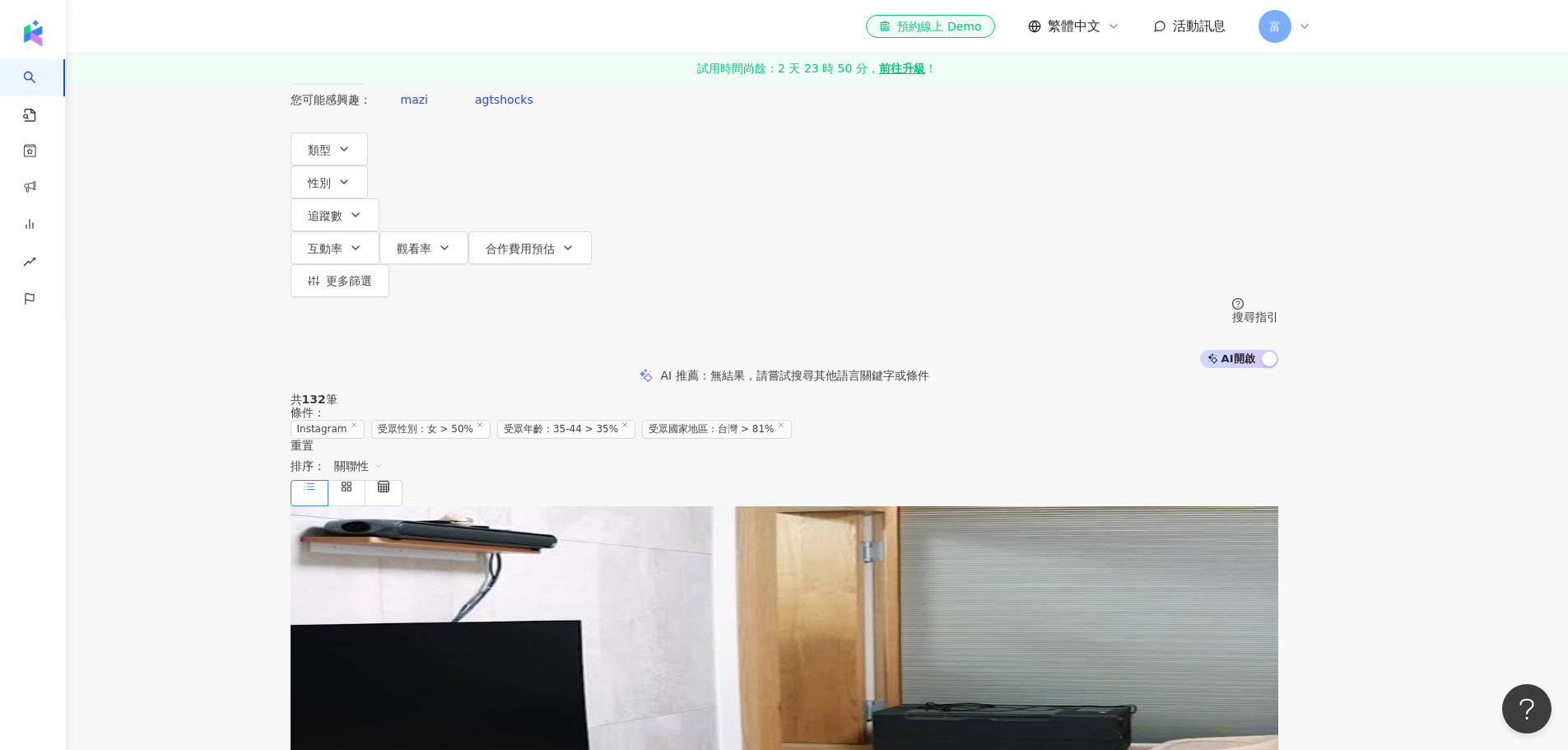
scroll to position [0, 0]
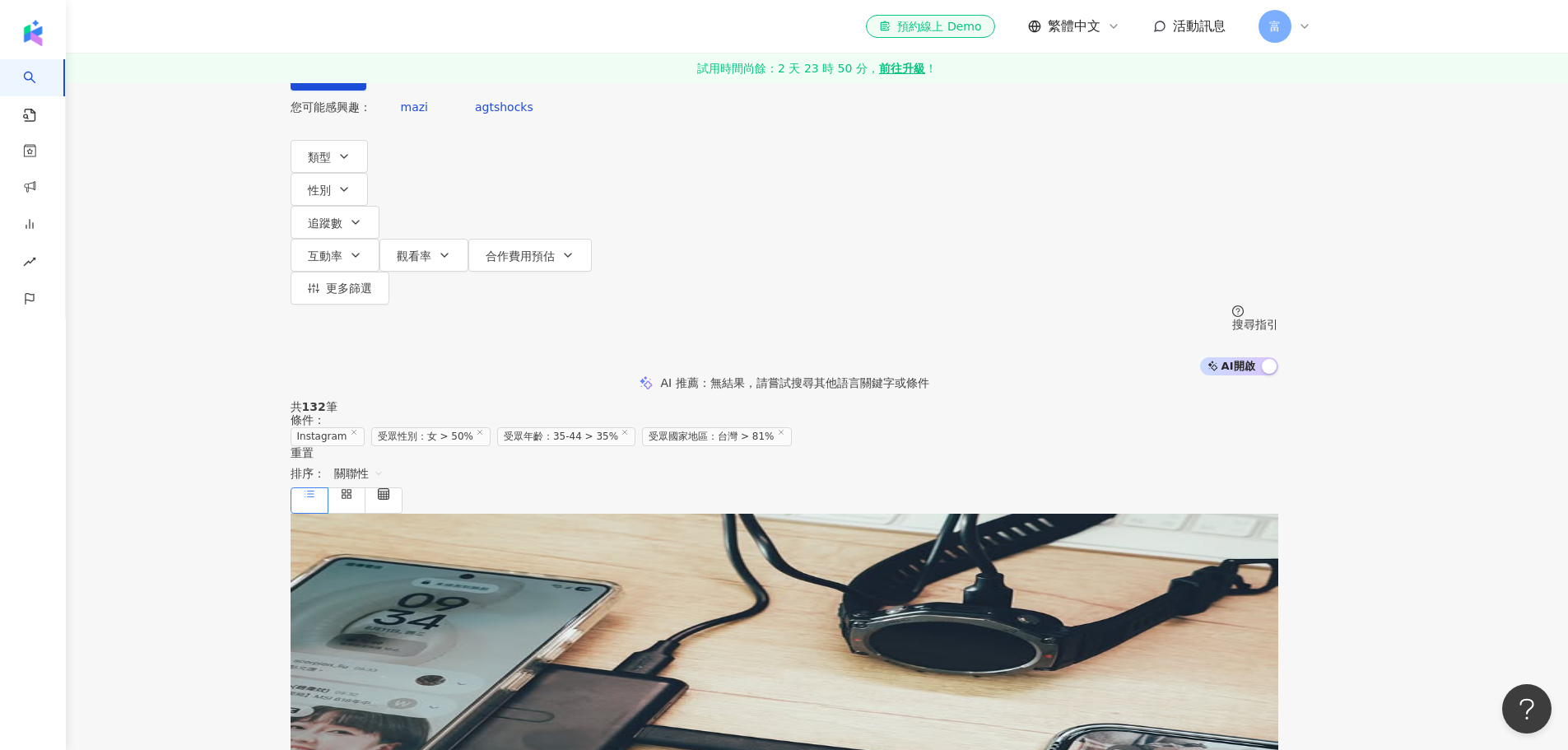
click at [636, 427] on span "受眾年齡：35-44 > 35%" at bounding box center [566, 437] width 138 height 19
click at [389, 272] on button "更多篩選" at bounding box center [340, 288] width 99 height 33
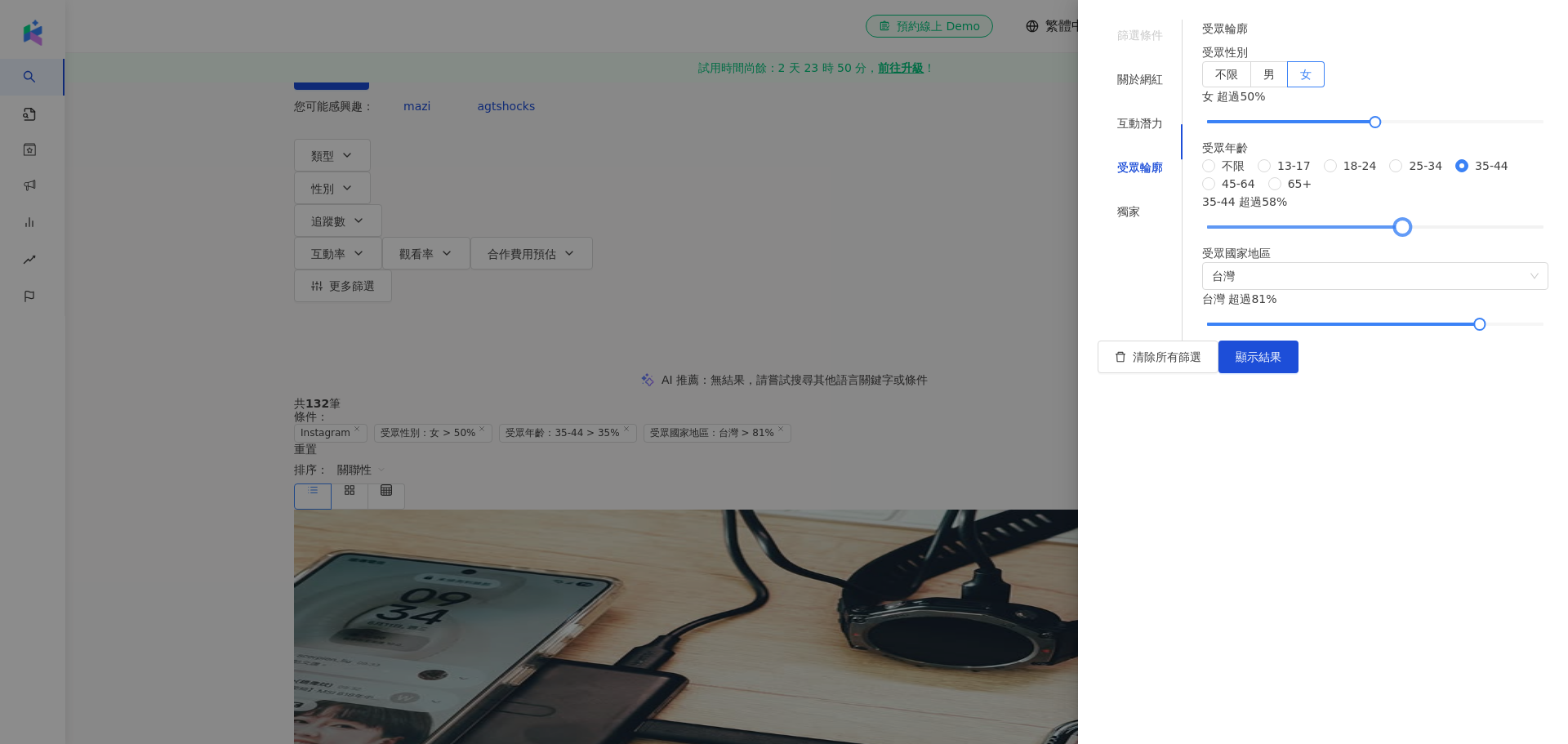
click at [1407, 232] on div at bounding box center [1375, 227] width 337 height 10
click at [1397, 232] on div at bounding box center [1402, 228] width 9 height 9
click at [1385, 232] on div at bounding box center [1375, 227] width 337 height 10
click at [1370, 232] on div at bounding box center [1375, 227] width 337 height 10
click at [1281, 363] on span "顯示結果" at bounding box center [1258, 357] width 46 height 13
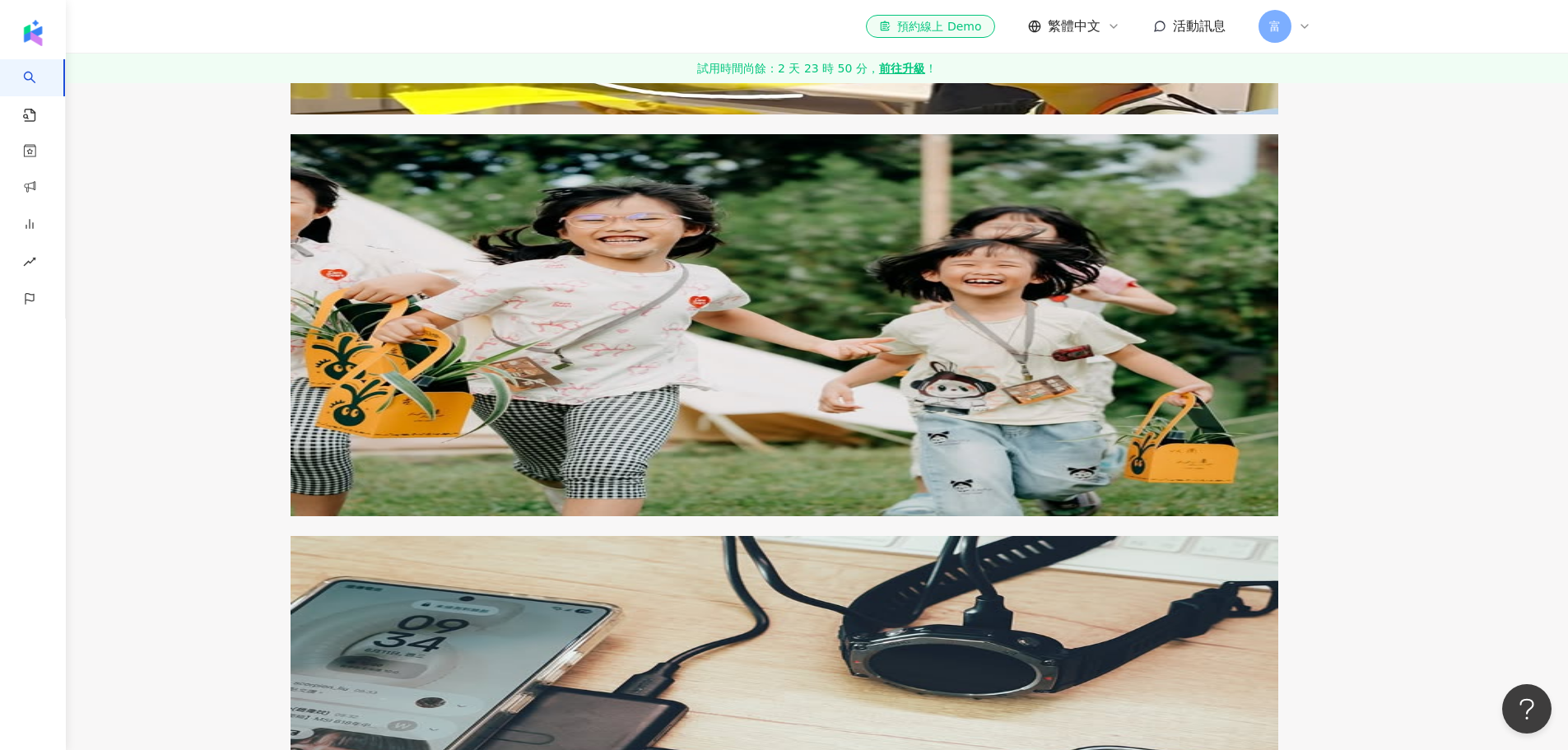
scroll to position [988, 0]
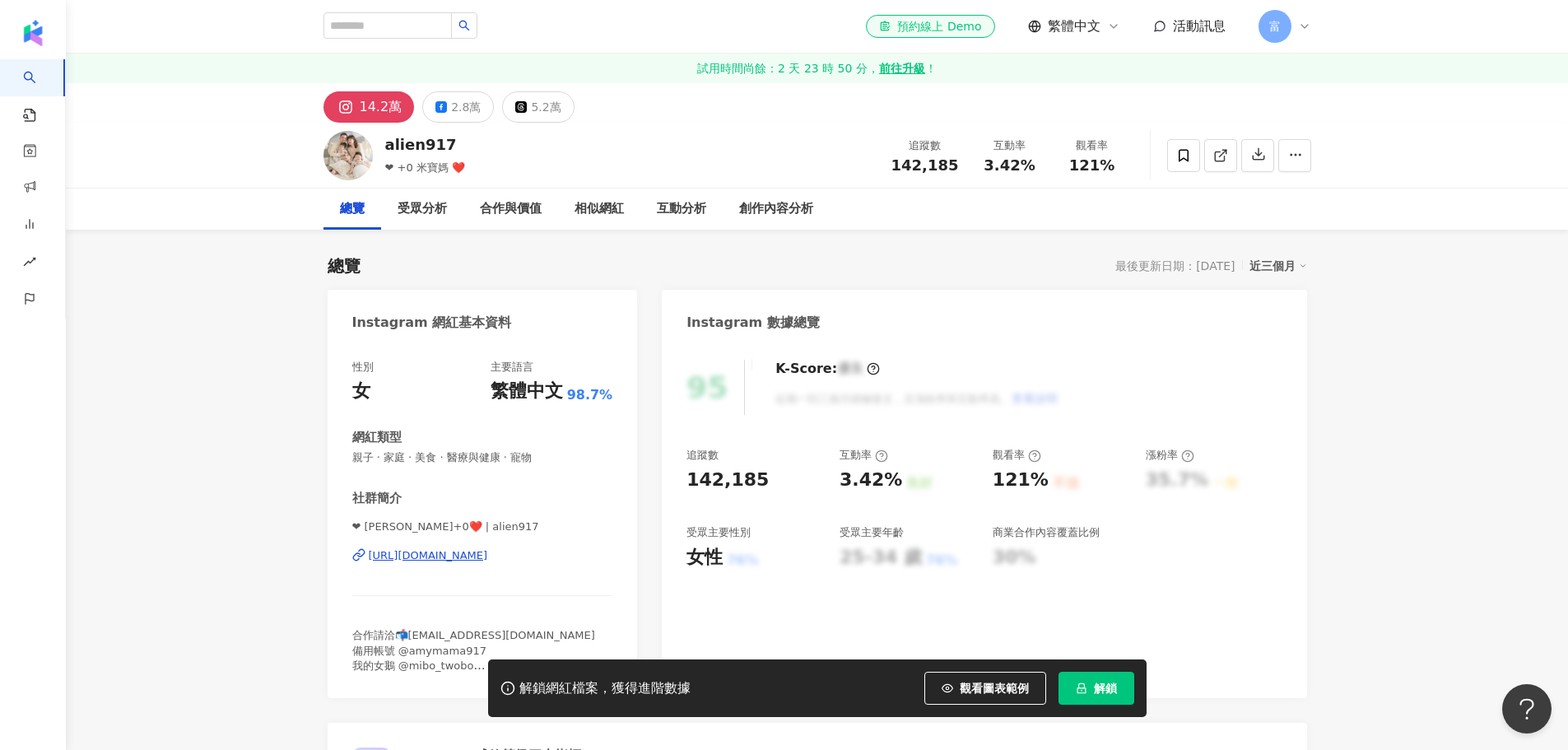
click at [1090, 694] on button "解鎖" at bounding box center [1096, 688] width 76 height 33
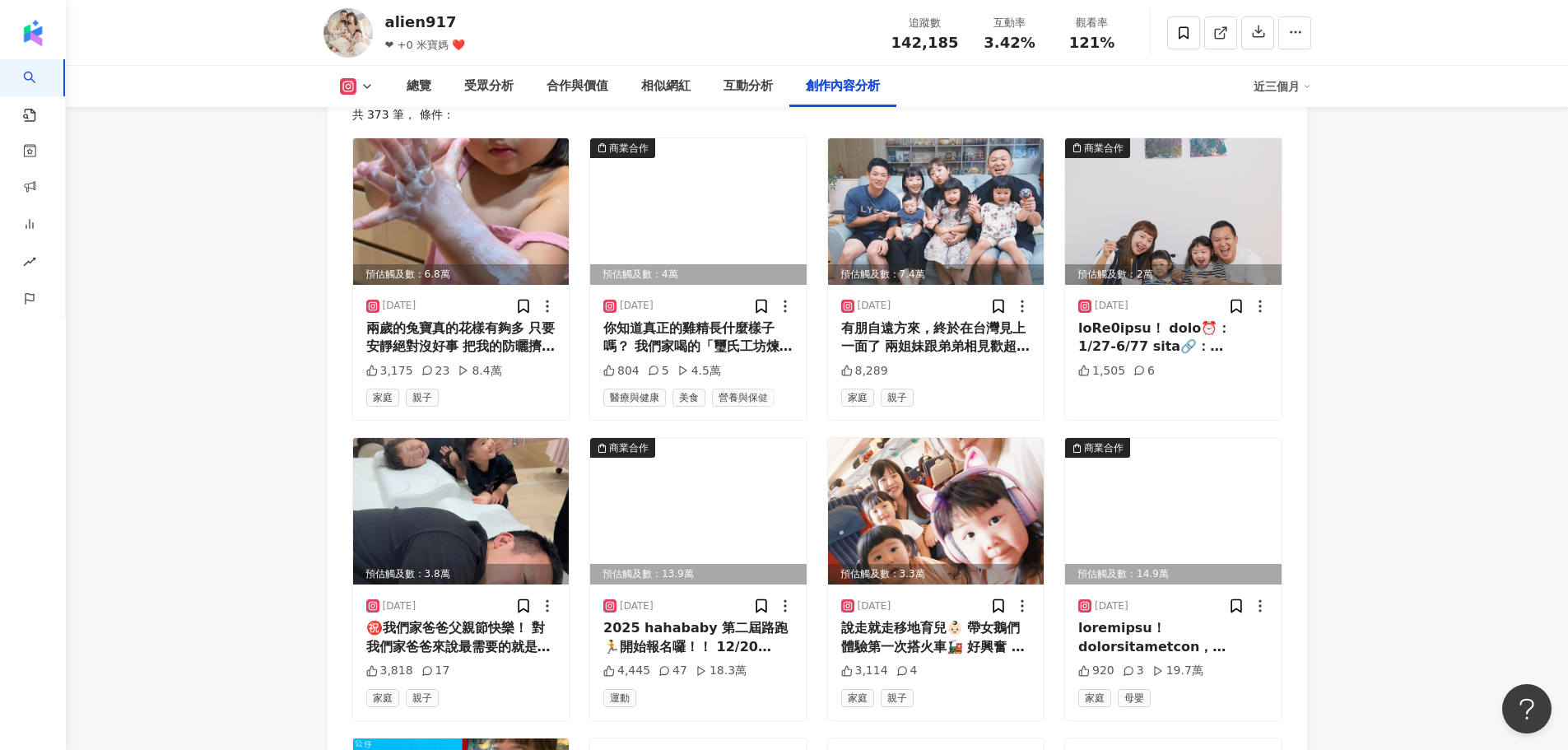
scroll to position [5271, 0]
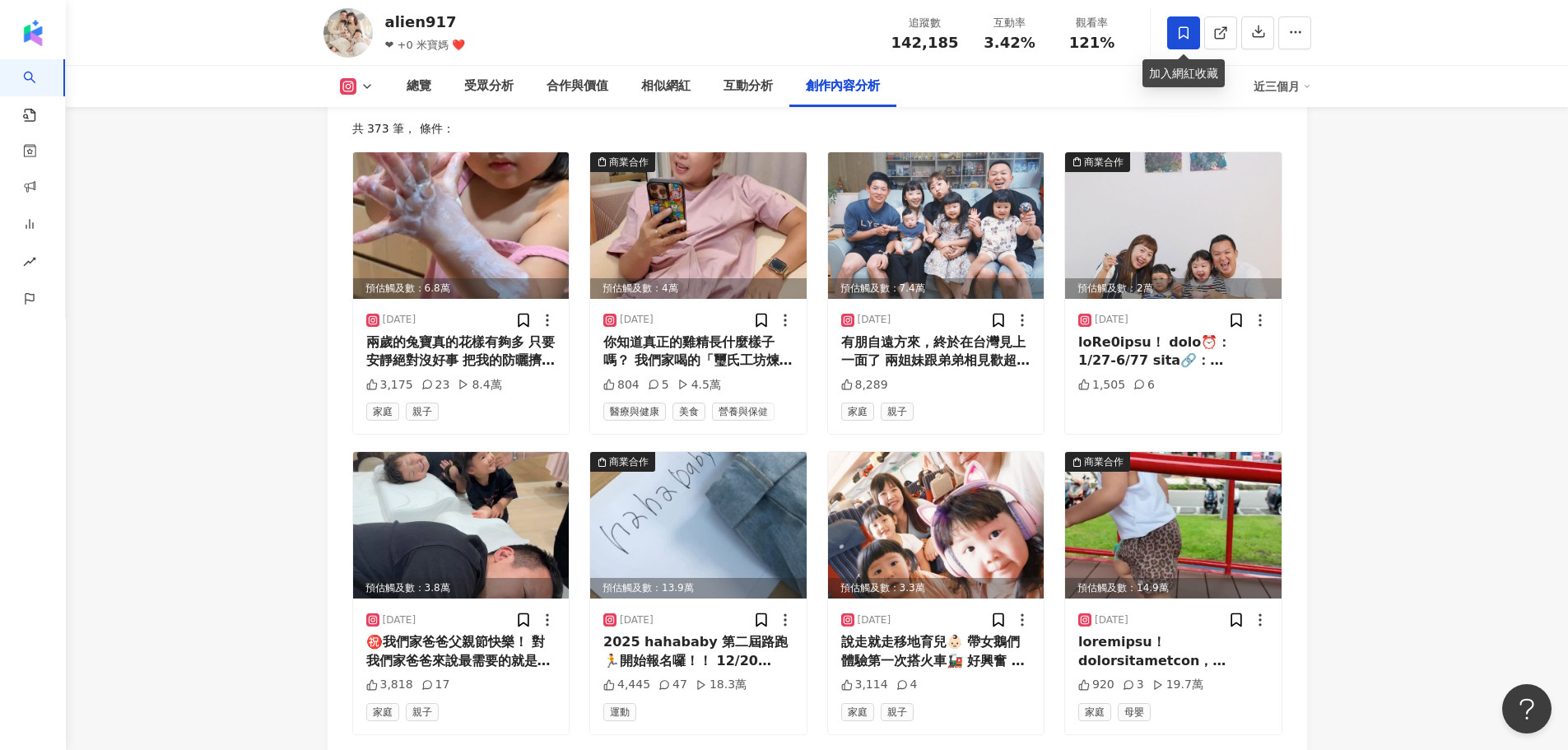
click at [1180, 40] on icon at bounding box center [1184, 33] width 15 height 15
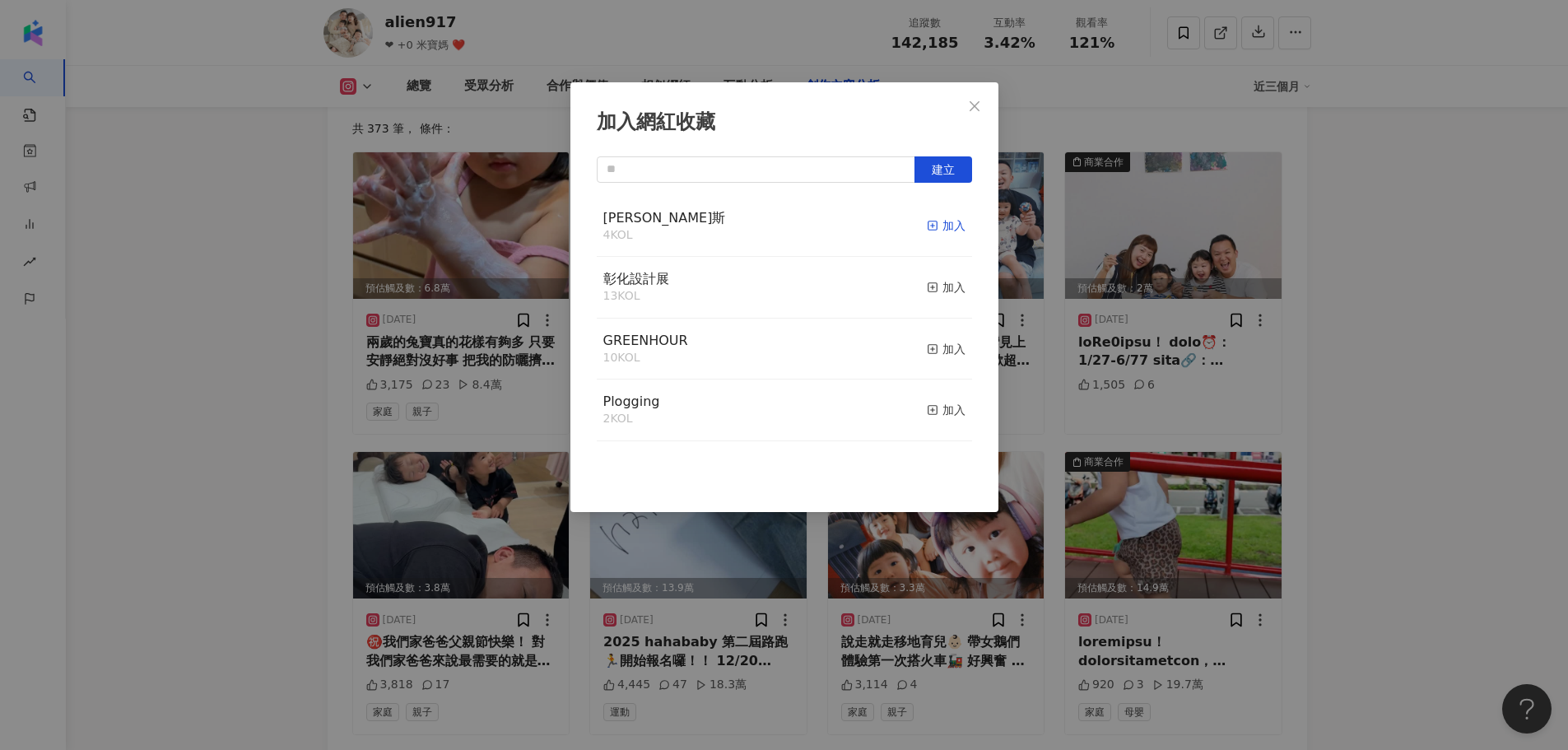
click at [932, 231] on div "加入" at bounding box center [945, 225] width 39 height 18
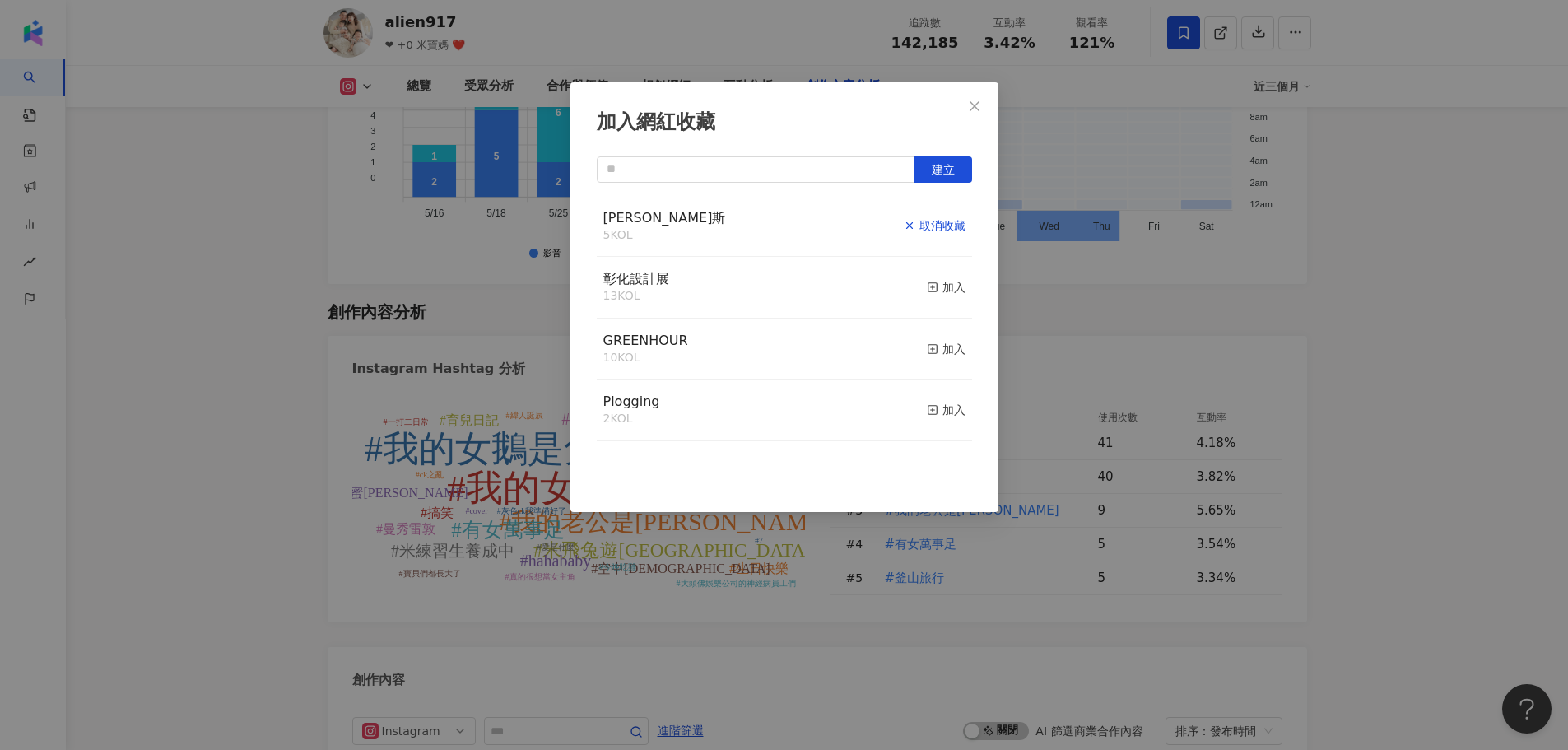
scroll to position [5252, 0]
